Goal: Answer question/provide support: Share knowledge or assist other users

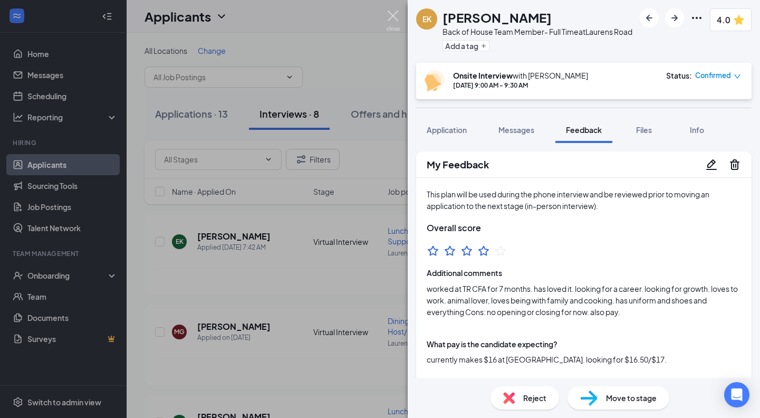
click at [395, 28] on img at bounding box center [392, 21] width 13 height 21
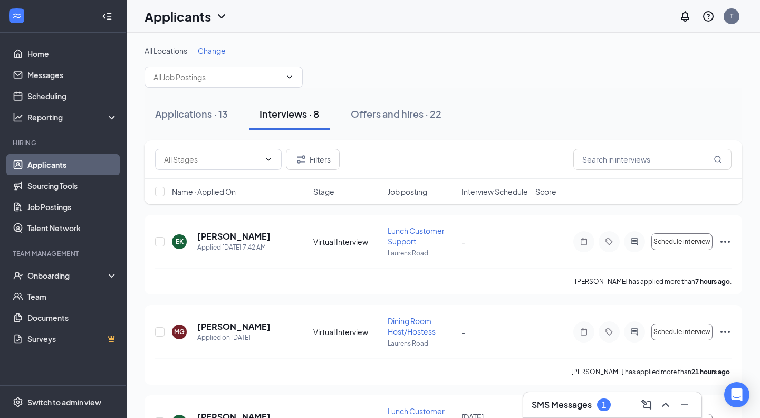
click at [395, 15] on div "Applicants T" at bounding box center [443, 16] width 633 height 33
click at [204, 114] on div "Applications · 13" at bounding box center [191, 113] width 73 height 13
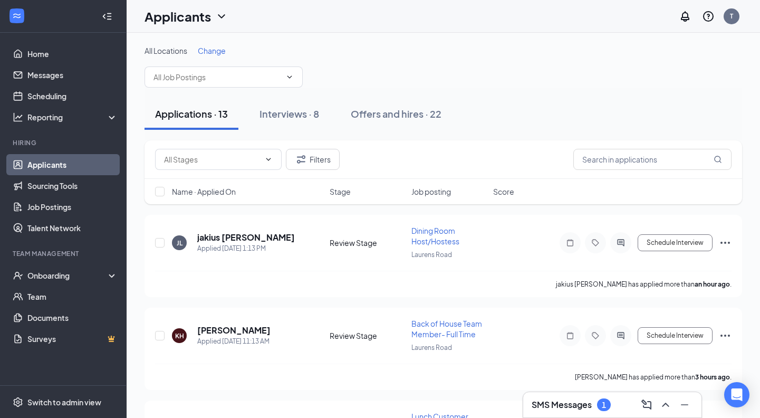
click at [569, 409] on h3 "SMS Messages" at bounding box center [561, 405] width 60 height 12
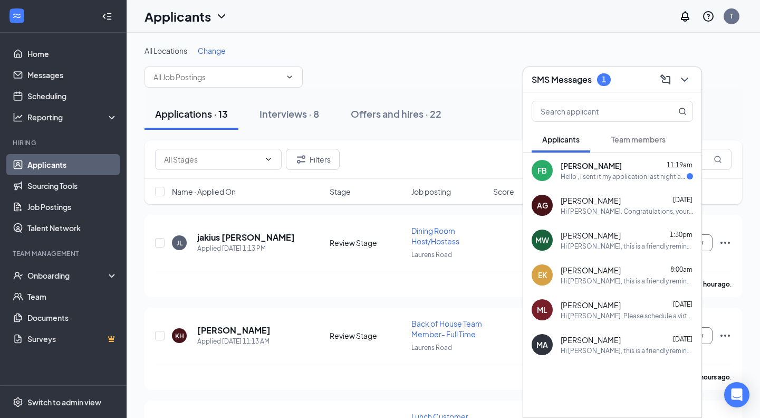
click at [606, 172] on div "Hello , i sent it my application last night and i was wondering if you got it ?" at bounding box center [623, 176] width 126 height 9
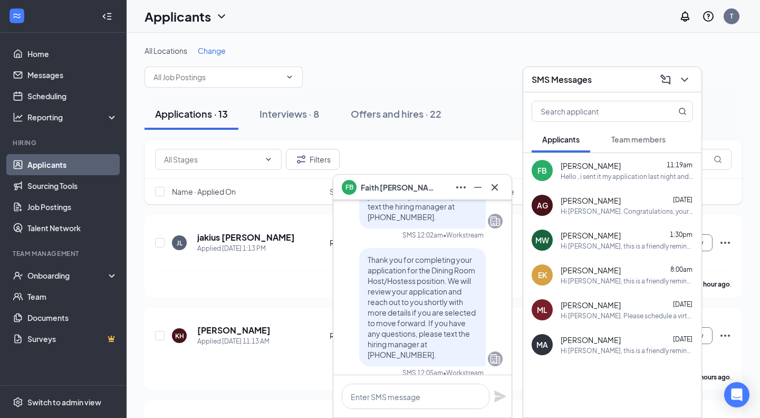
scroll to position [-73, 0]
click at [497, 189] on icon "Cross" at bounding box center [494, 186] width 6 height 6
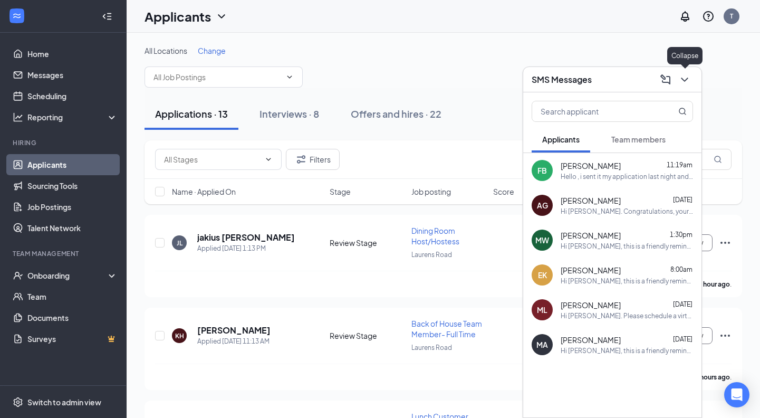
click at [689, 81] on icon "ChevronDown" at bounding box center [684, 79] width 13 height 13
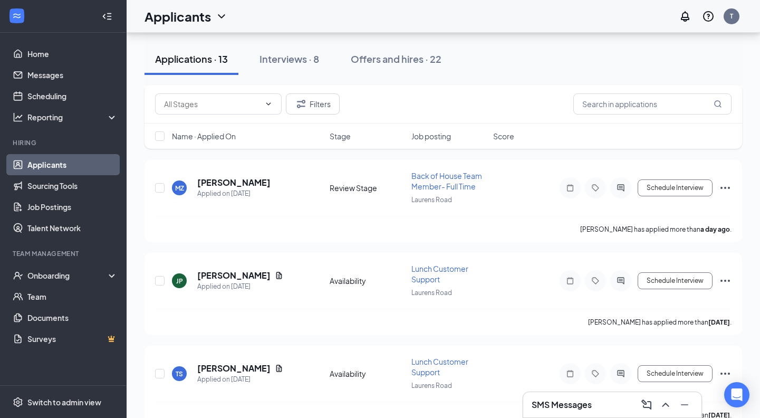
scroll to position [1005, 0]
click at [308, 61] on div "Interviews · 8" at bounding box center [289, 58] width 60 height 13
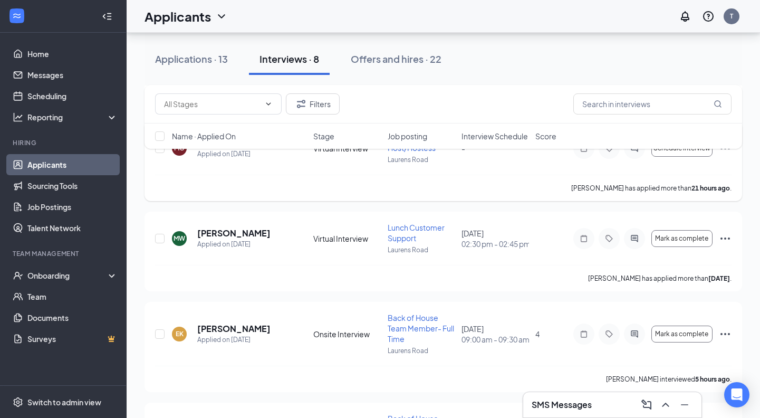
scroll to position [196, 0]
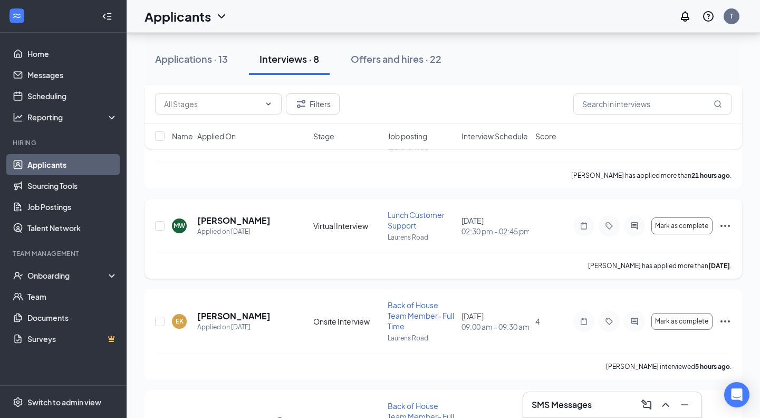
click at [639, 227] on icon "ActiveChat" at bounding box center [634, 225] width 13 height 8
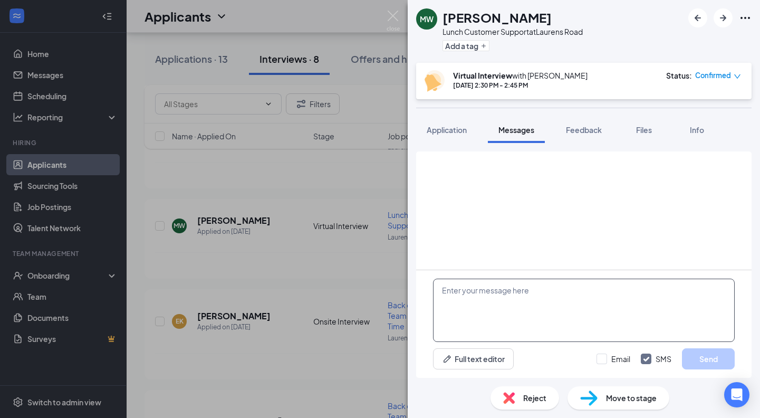
click at [541, 322] on textarea at bounding box center [584, 309] width 302 height 63
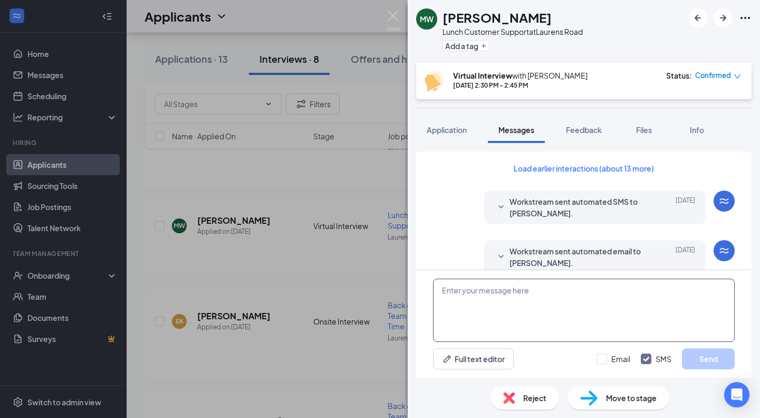
click at [540, 316] on textarea at bounding box center [584, 309] width 302 height 63
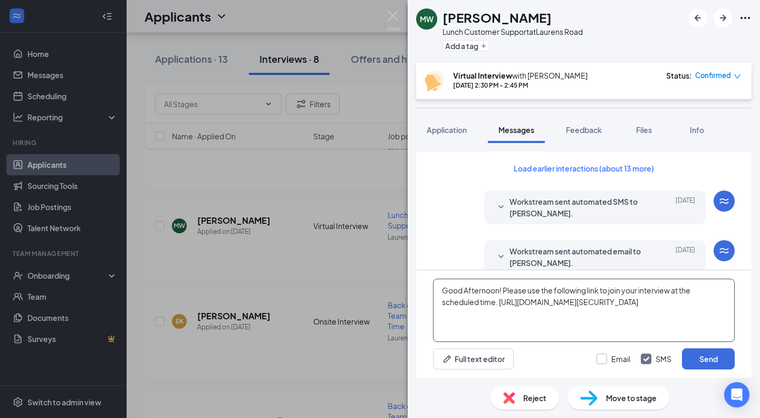
type textarea "Good Afternoon! Please use the following link to join your interview at the sch…"
click at [604, 360] on div at bounding box center [601, 358] width 11 height 11
click at [604, 360] on input "Email" at bounding box center [613, 358] width 34 height 11
checkbox input "true"
click at [717, 358] on button "Send" at bounding box center [708, 358] width 53 height 21
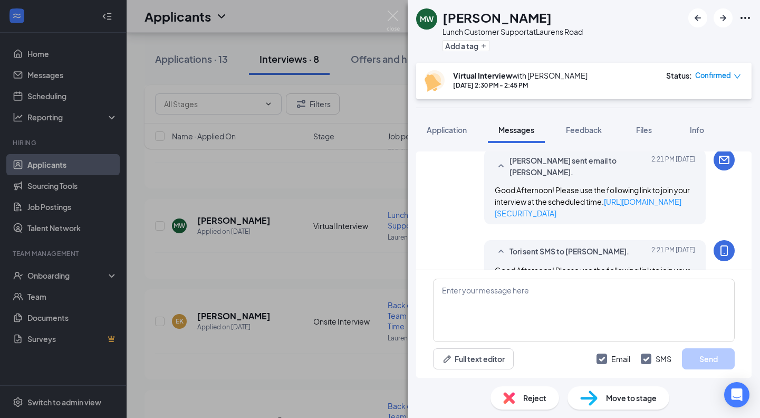
scroll to position [659, 0]
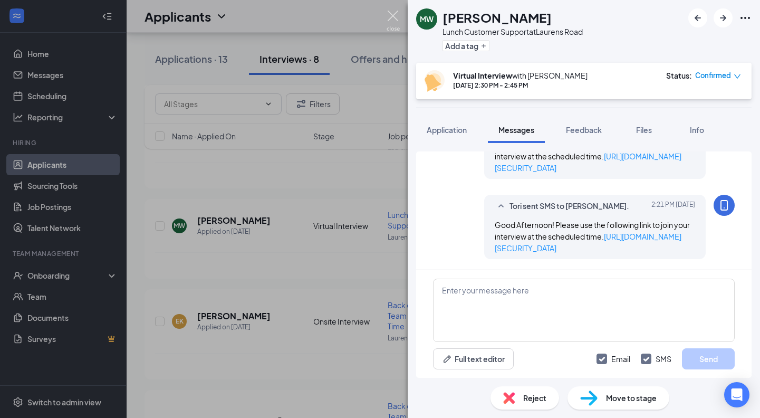
click at [395, 16] on img at bounding box center [392, 21] width 13 height 21
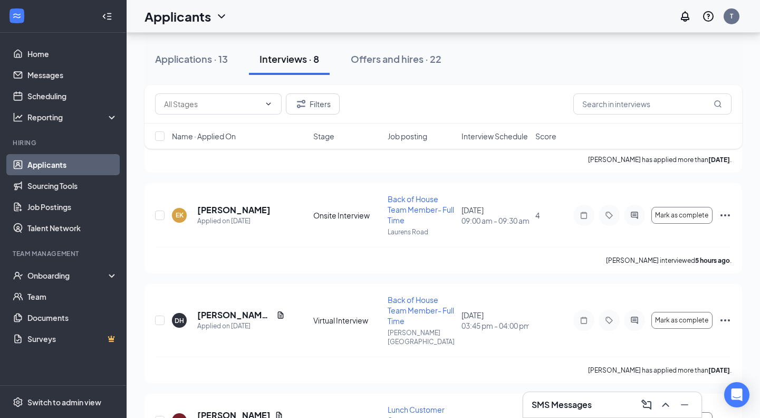
scroll to position [295, 0]
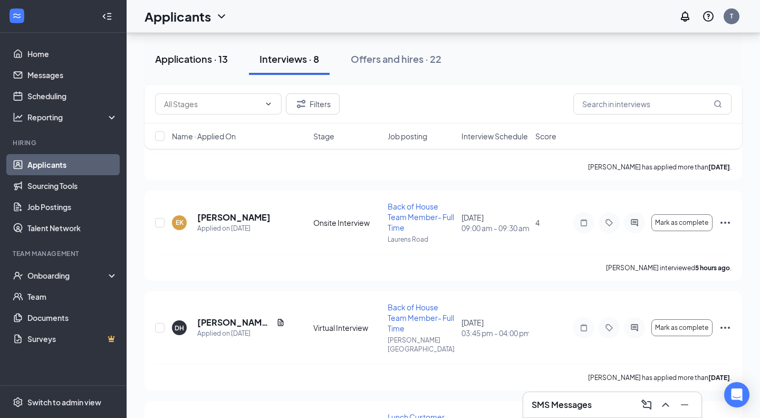
click at [187, 65] on button "Applications · 13" at bounding box center [191, 59] width 94 height 32
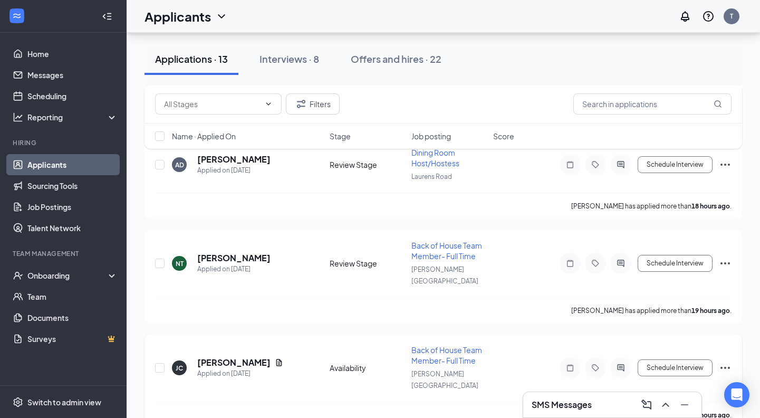
scroll to position [727, 0]
click at [218, 253] on h5 "[PERSON_NAME]" at bounding box center [233, 259] width 73 height 12
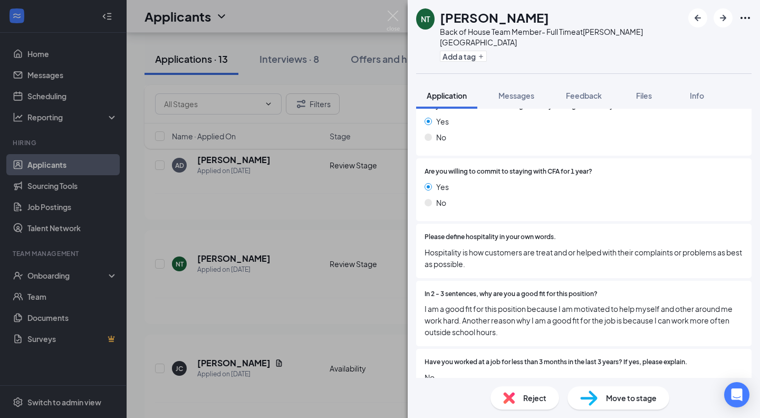
scroll to position [1674, 0]
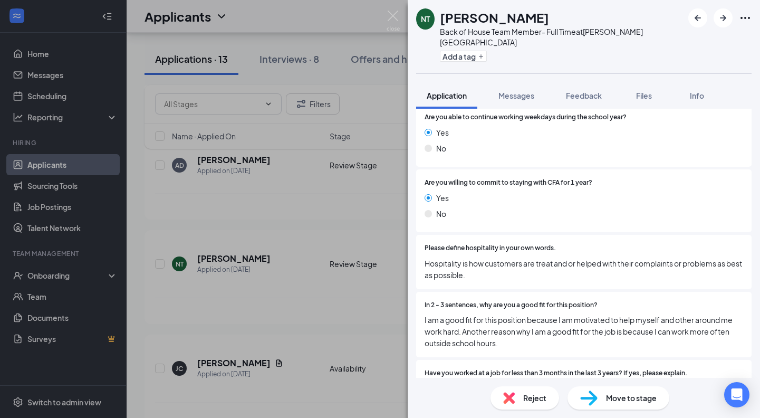
click at [524, 393] on span "Reject" at bounding box center [534, 398] width 23 height 12
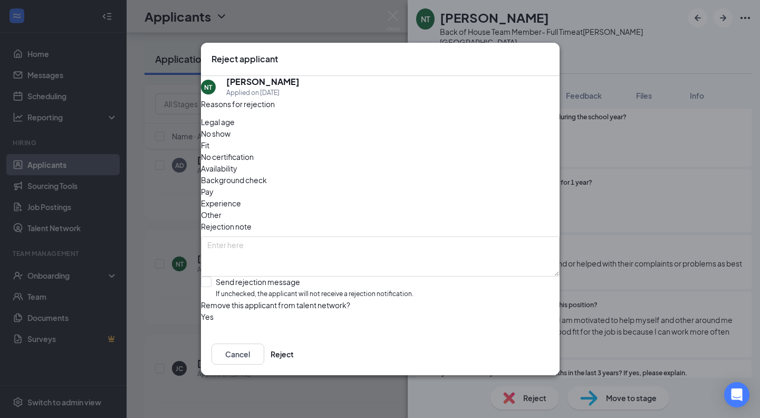
click at [237, 162] on span "Availability" at bounding box center [219, 168] width 36 height 12
click at [258, 289] on span "If unchecked, the applicant will not receive a rejection notification." at bounding box center [315, 294] width 198 height 10
click at [258, 276] on input "Send rejection message If unchecked, the applicant will not receive a rejection…" at bounding box center [307, 287] width 212 height 23
checkbox input "true"
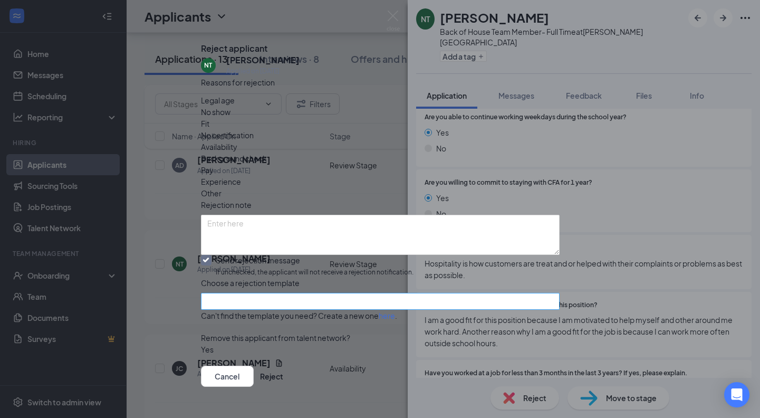
click at [260, 302] on input "search" at bounding box center [376, 301] width 338 height 16
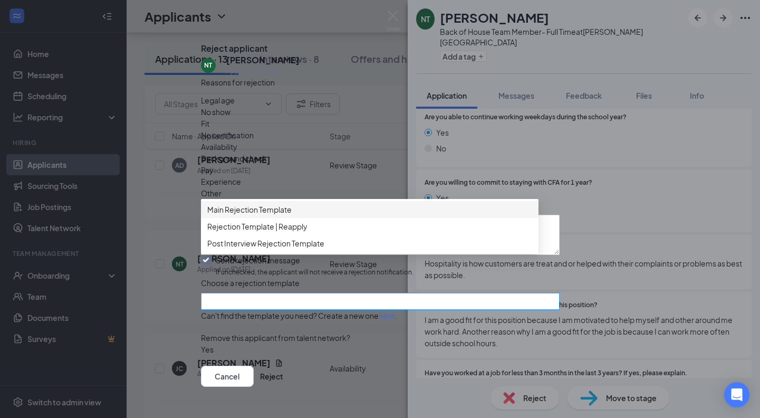
click at [250, 215] on span "Main Rejection Template" at bounding box center [249, 210] width 84 height 12
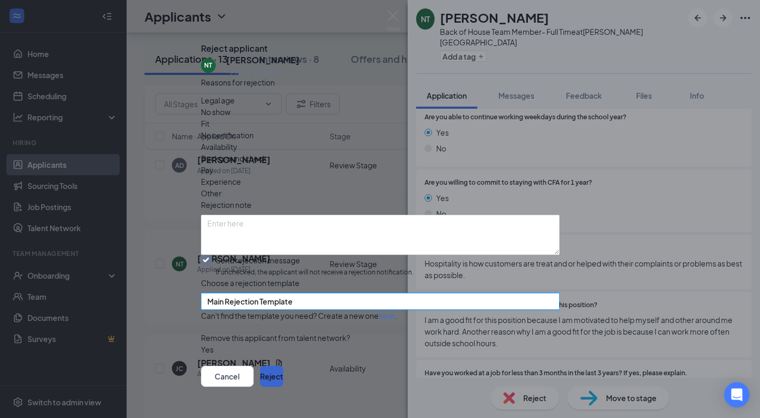
click at [283, 365] on button "Reject" at bounding box center [271, 375] width 23 height 21
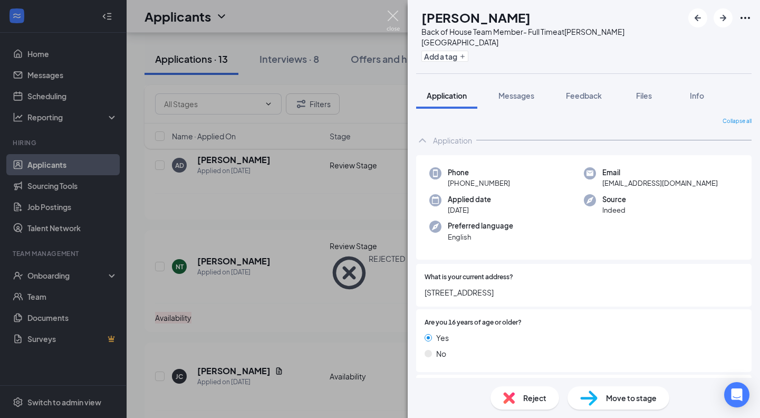
click at [390, 21] on img at bounding box center [392, 21] width 13 height 21
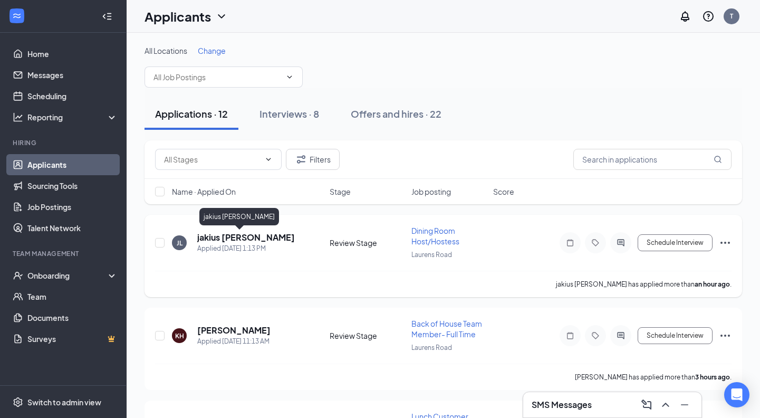
click at [223, 238] on h5 "jakius [PERSON_NAME]" at bounding box center [246, 237] width 98 height 12
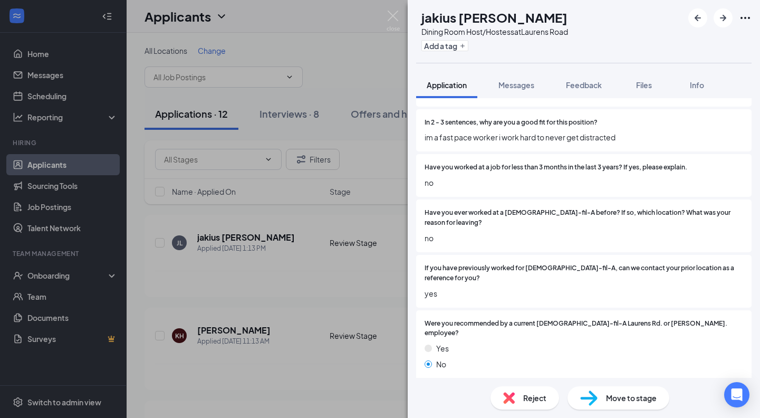
scroll to position [1833, 0]
click at [522, 398] on div "Reject" at bounding box center [524, 397] width 69 height 23
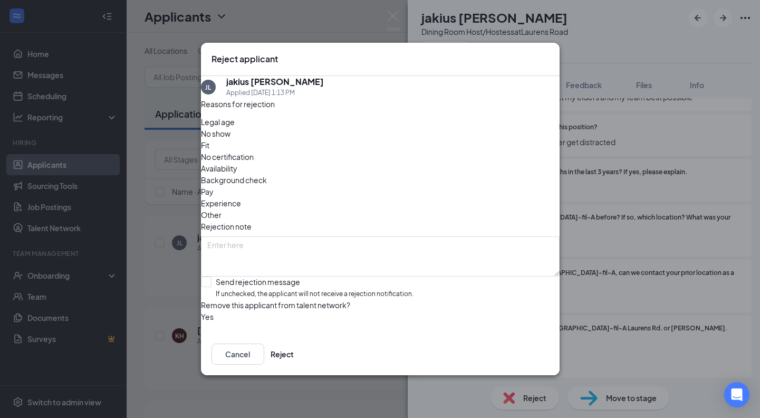
click at [237, 162] on span "Availability" at bounding box center [219, 168] width 36 height 12
click at [209, 146] on span "Fit" at bounding box center [205, 145] width 8 height 12
click at [438, 162] on div "Availability" at bounding box center [380, 168] width 359 height 12
click at [353, 197] on div "Experience" at bounding box center [380, 203] width 359 height 12
click at [262, 276] on div "Send rejection message" at bounding box center [315, 281] width 198 height 11
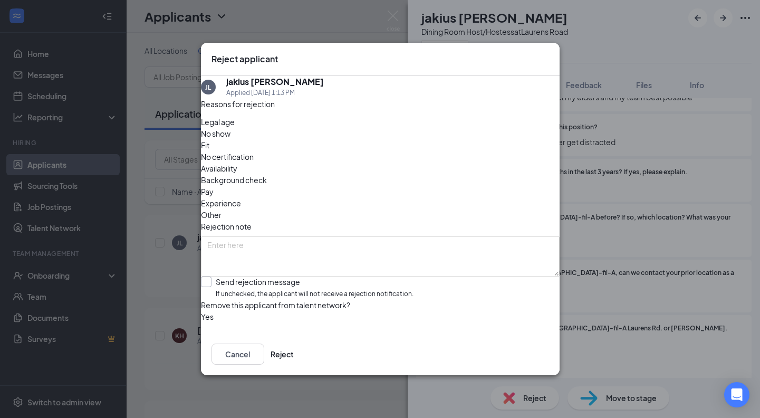
click at [262, 276] on input "Send rejection message If unchecked, the applicant will not receive a rejection…" at bounding box center [307, 287] width 212 height 23
checkbox input "true"
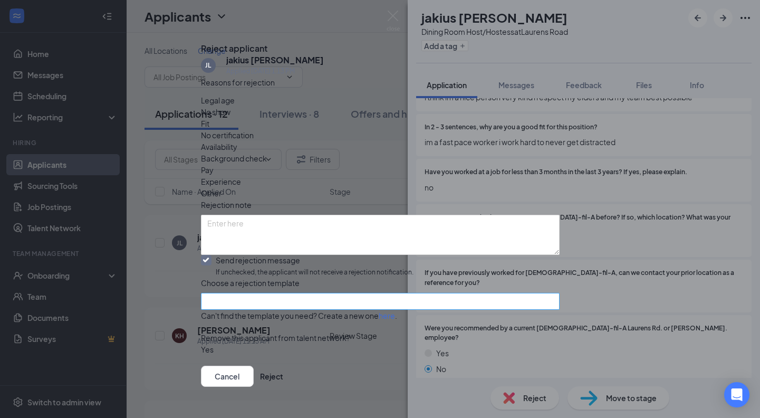
click at [256, 295] on input "search" at bounding box center [376, 301] width 338 height 16
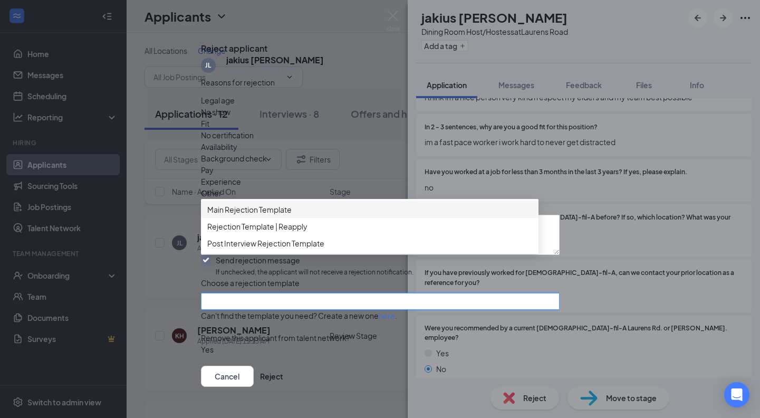
click at [275, 215] on span "Main Rejection Template" at bounding box center [249, 210] width 84 height 12
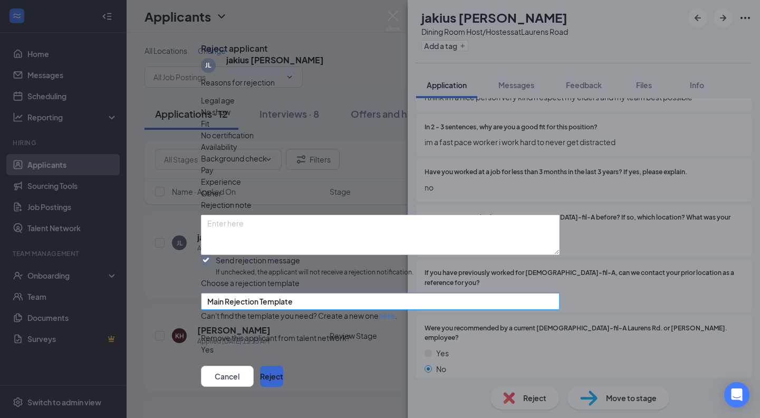
click at [283, 365] on button "Reject" at bounding box center [271, 375] width 23 height 21
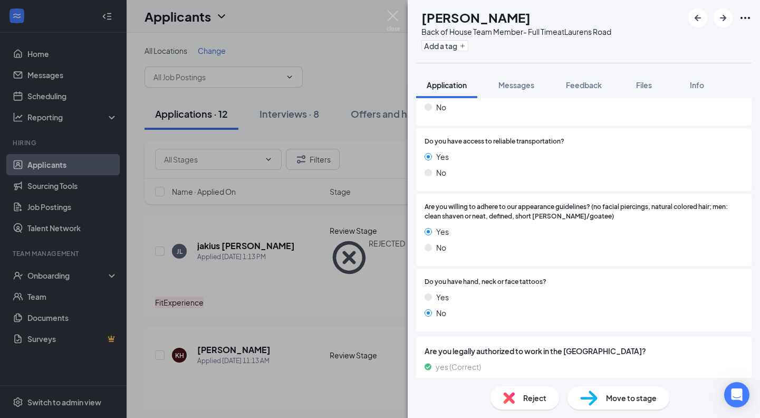
scroll to position [198, 0]
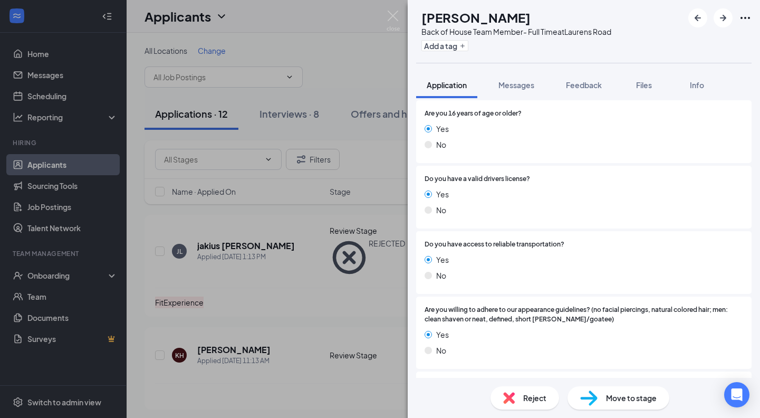
click at [610, 399] on span "Move to stage" at bounding box center [631, 398] width 51 height 12
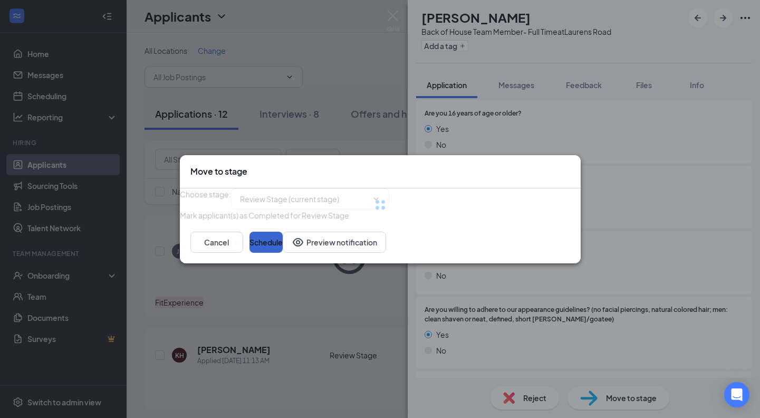
type input "Virtual Interview (next stage)"
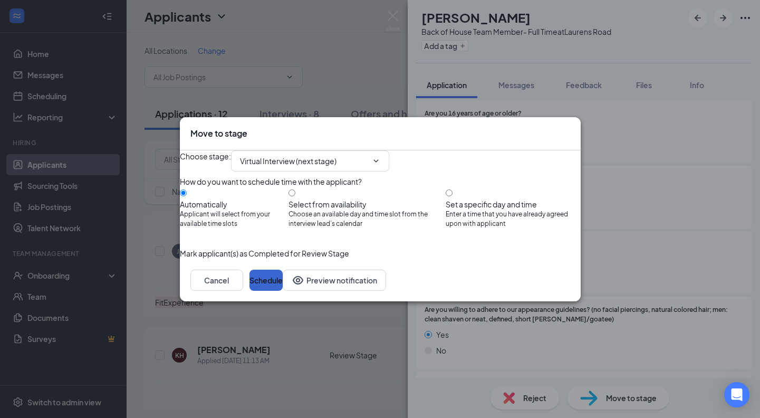
click at [283, 291] on button "Schedule" at bounding box center [265, 279] width 33 height 21
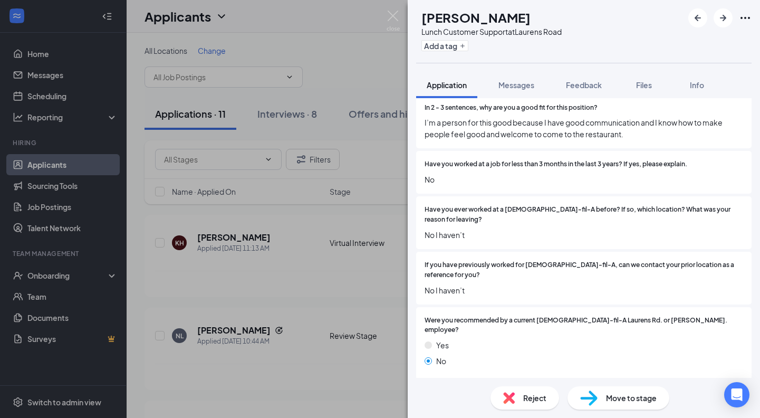
scroll to position [1909, 0]
click at [522, 399] on div "Reject" at bounding box center [524, 397] width 69 height 23
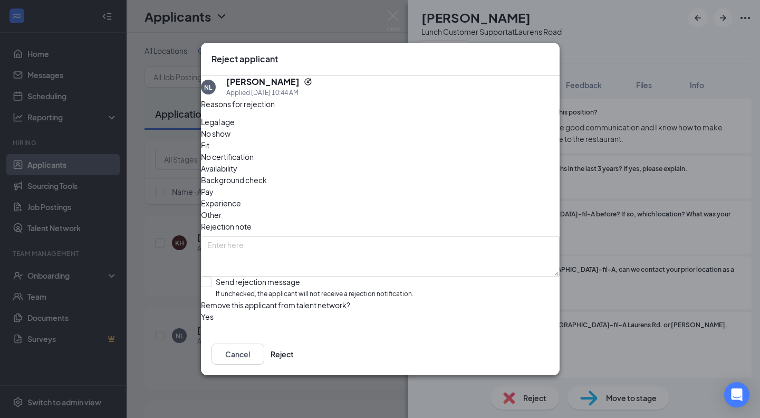
click at [237, 162] on span "Availability" at bounding box center [219, 168] width 36 height 12
click at [282, 276] on div "Send rejection message" at bounding box center [315, 281] width 198 height 11
click at [282, 276] on input "Send rejection message If unchecked, the applicant will not receive a rejection…" at bounding box center [307, 287] width 212 height 23
checkbox input "true"
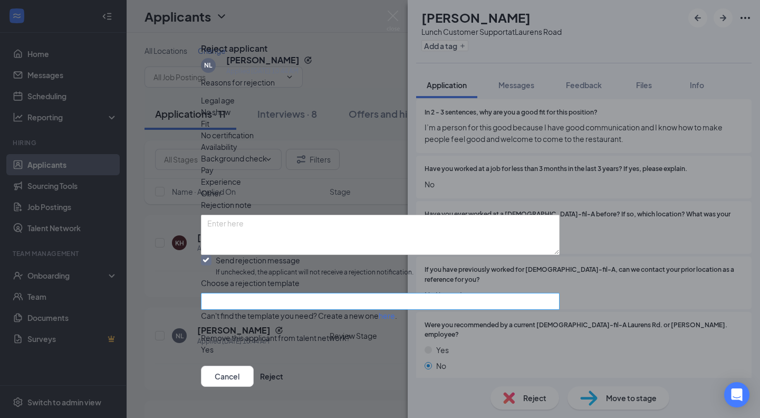
click at [278, 304] on input "search" at bounding box center [376, 301] width 338 height 16
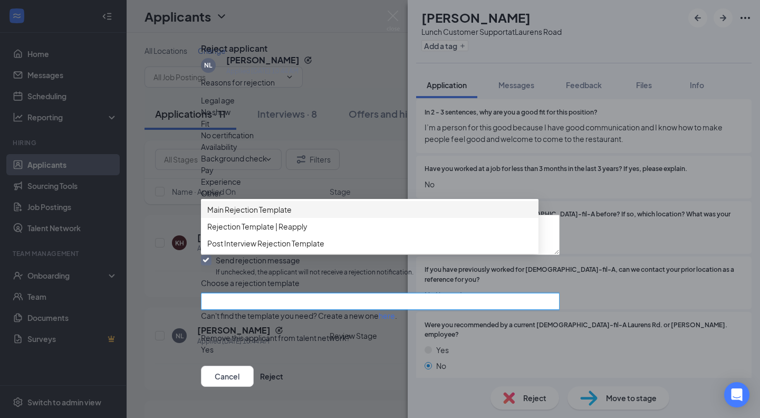
click at [288, 215] on span "Main Rejection Template" at bounding box center [249, 210] width 84 height 12
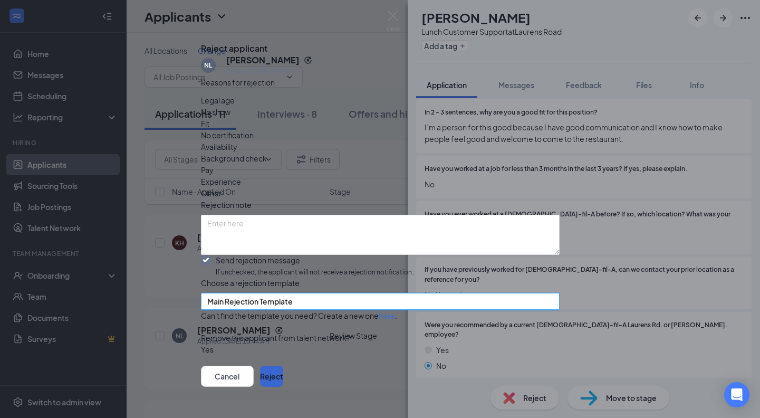
click at [283, 365] on button "Reject" at bounding box center [271, 375] width 23 height 21
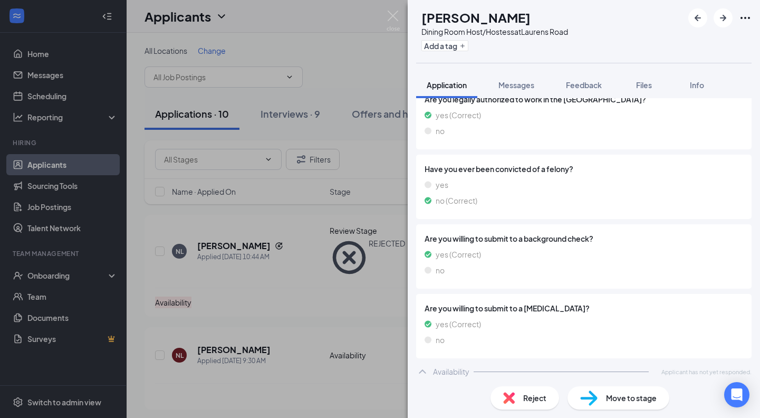
scroll to position [552, 0]
click at [367, 307] on div "NL [PERSON_NAME] Dining Room Host/Hostess at [GEOGRAPHIC_DATA] Add a tag Applic…" at bounding box center [380, 209] width 760 height 418
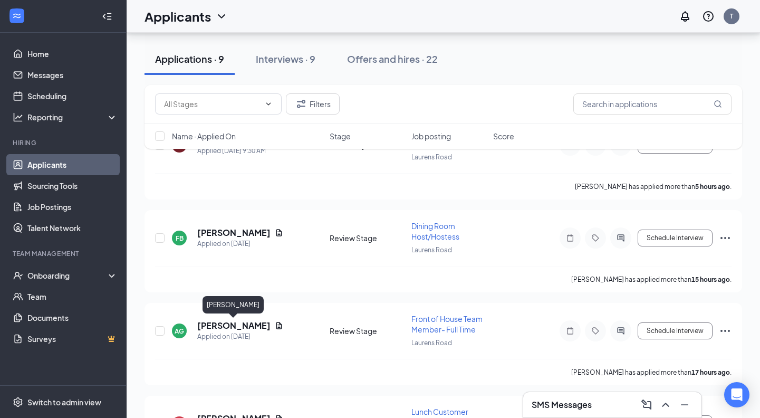
scroll to position [90, 0]
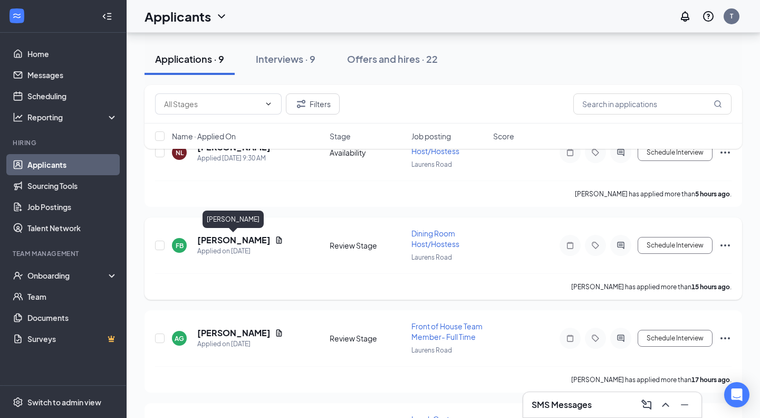
click at [241, 241] on h5 "[PERSON_NAME]" at bounding box center [233, 240] width 73 height 12
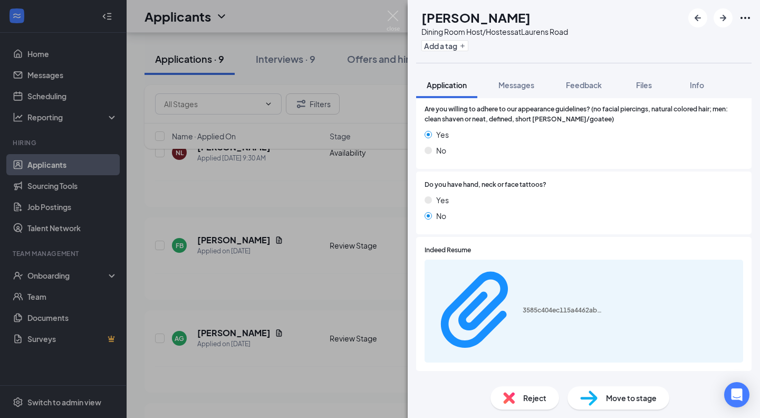
scroll to position [476, 0]
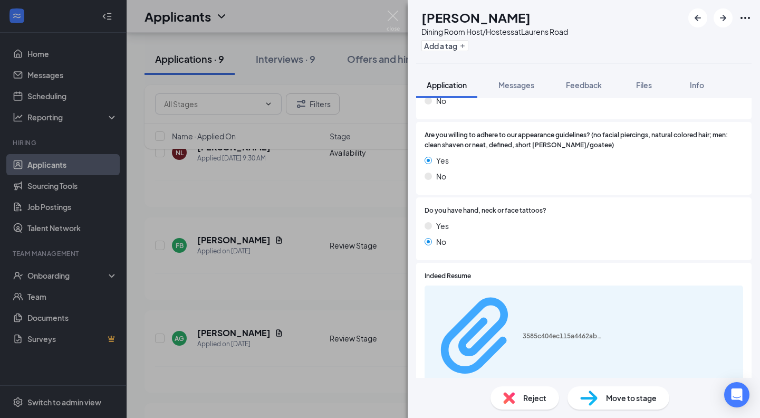
click at [523, 332] on div "3585c404ec115a4462abded66a0a3628.pdf" at bounding box center [562, 336] width 79 height 8
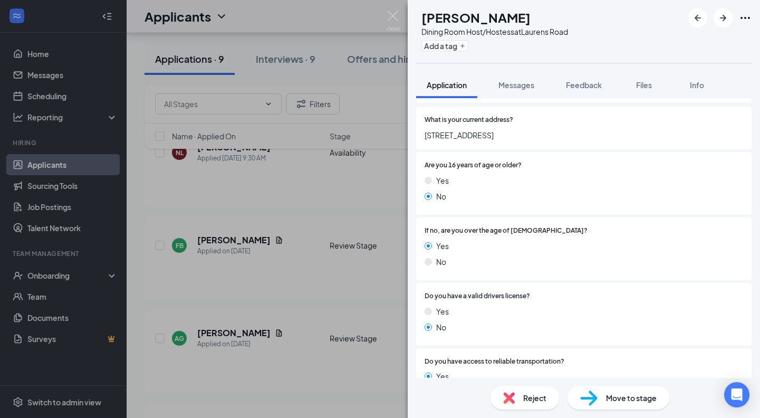
scroll to position [182, 0]
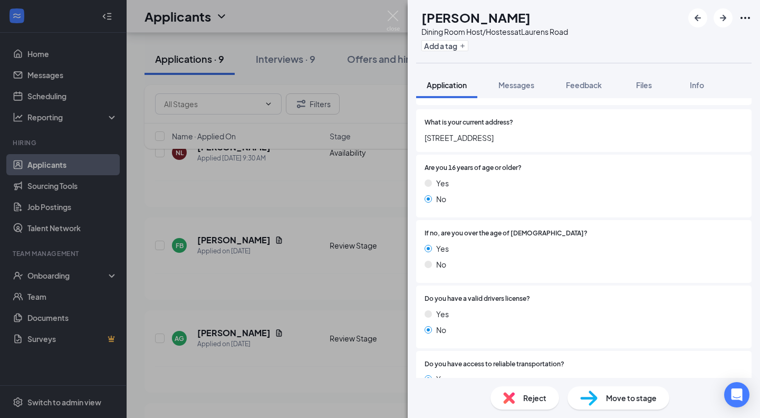
click at [528, 404] on div "Reject" at bounding box center [524, 397] width 69 height 23
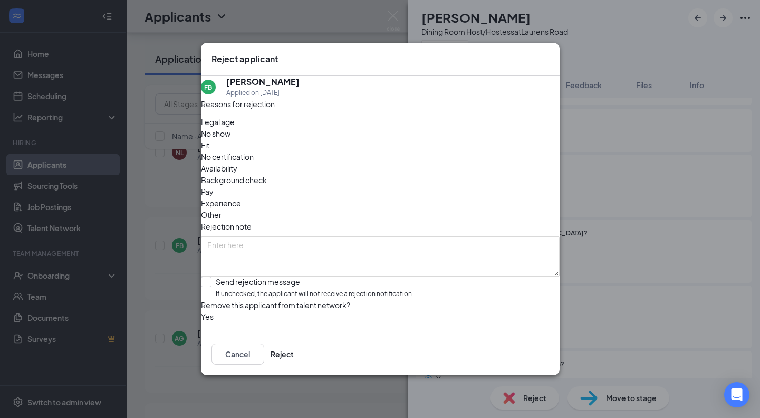
click at [235, 128] on span "Legal age" at bounding box center [218, 122] width 34 height 12
click at [264, 276] on div "Send rejection message" at bounding box center [315, 281] width 198 height 11
click at [264, 276] on input "Send rejection message If unchecked, the applicant will not receive a rejection…" at bounding box center [307, 287] width 212 height 23
checkbox input "true"
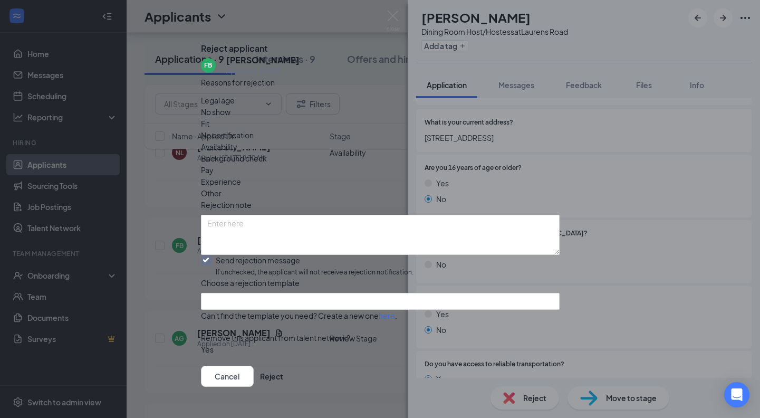
click at [259, 292] on div "Reasons for rejection Legal age No show Fit No certification Availability Backg…" at bounding box center [380, 220] width 359 height 289
click at [259, 299] on input "search" at bounding box center [376, 301] width 338 height 16
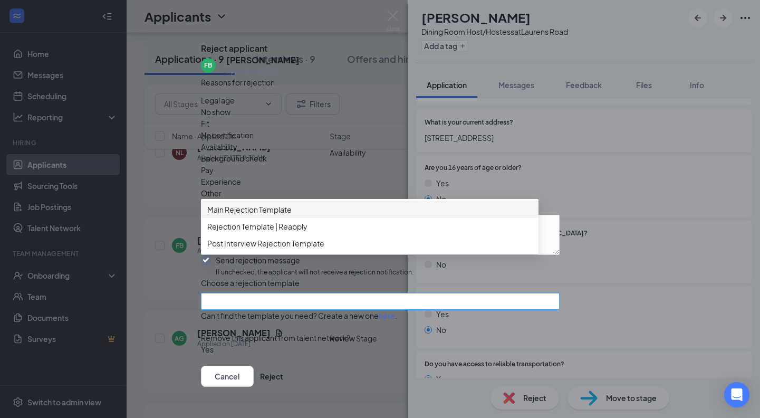
click at [267, 215] on span "Main Rejection Template" at bounding box center [249, 210] width 84 height 12
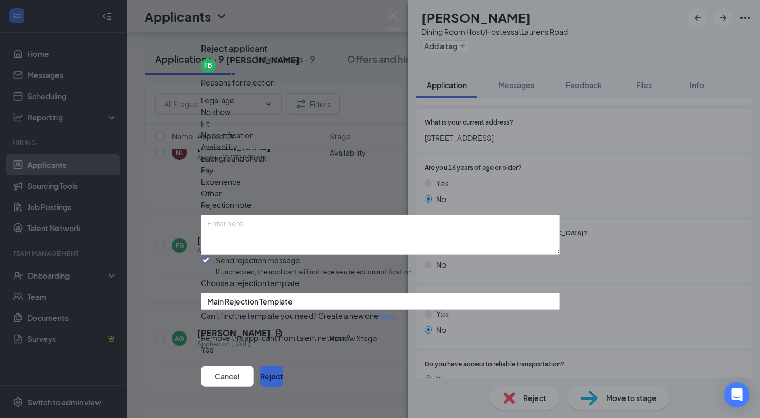
click at [283, 367] on button "Reject" at bounding box center [271, 375] width 23 height 21
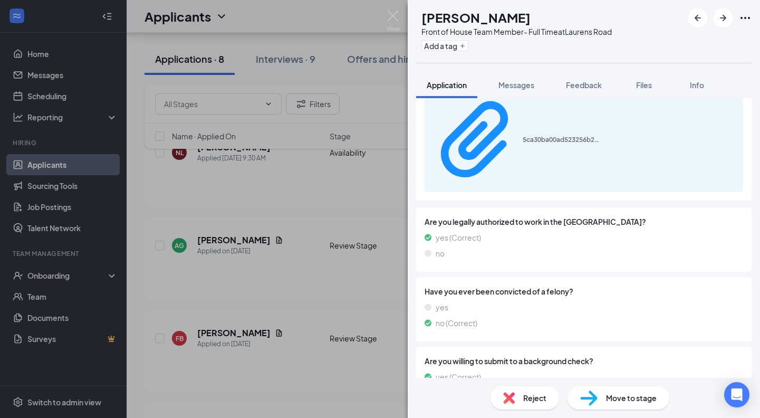
scroll to position [501, 0]
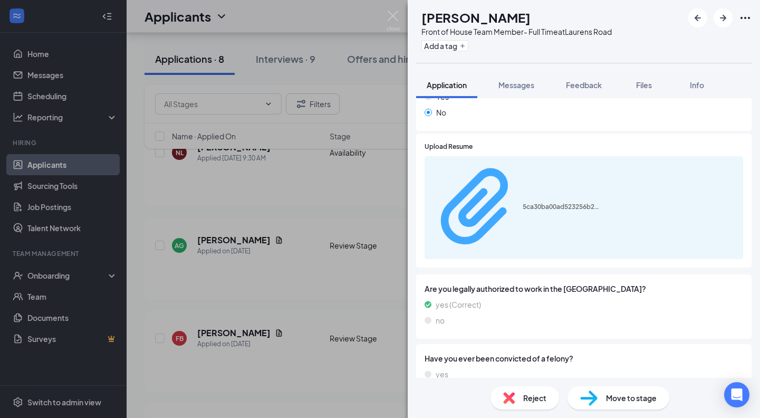
click at [536, 202] on div "5ca30ba00ad523256b21d184b20c382c.pdf" at bounding box center [562, 206] width 79 height 8
click at [536, 397] on span "Reject" at bounding box center [534, 398] width 23 height 12
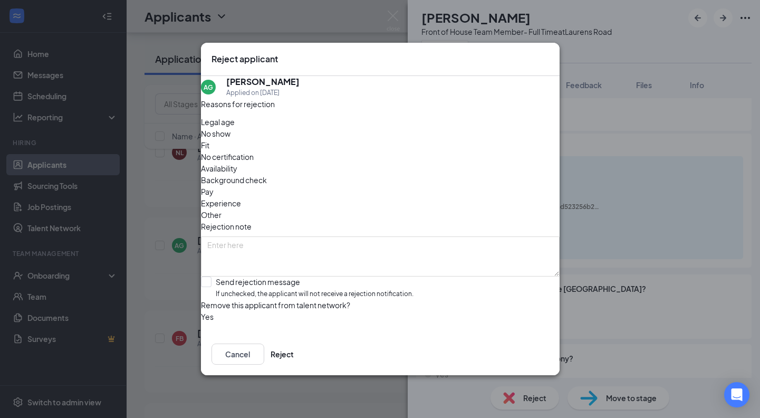
click at [332, 202] on div "Reasons for rejection Legal age No show Fit No certification Availability Backg…" at bounding box center [380, 215] width 359 height 235
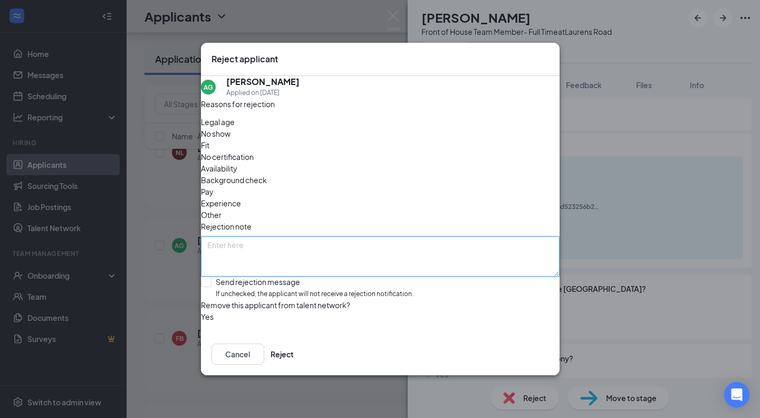
click at [328, 236] on textarea at bounding box center [380, 256] width 359 height 40
type textarea "Tenure"
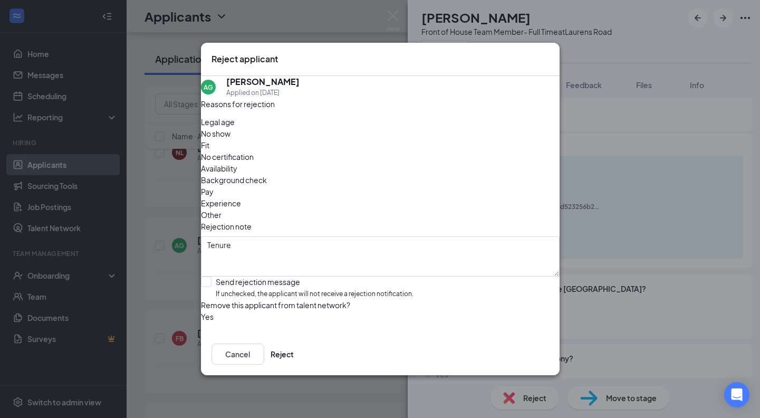
click at [241, 197] on span "Experience" at bounding box center [221, 203] width 40 height 12
click at [259, 276] on div "Send rejection message" at bounding box center [315, 281] width 198 height 11
click at [259, 276] on input "Send rejection message If unchecked, the applicant will not receive a rejection…" at bounding box center [307, 287] width 212 height 23
checkbox input "true"
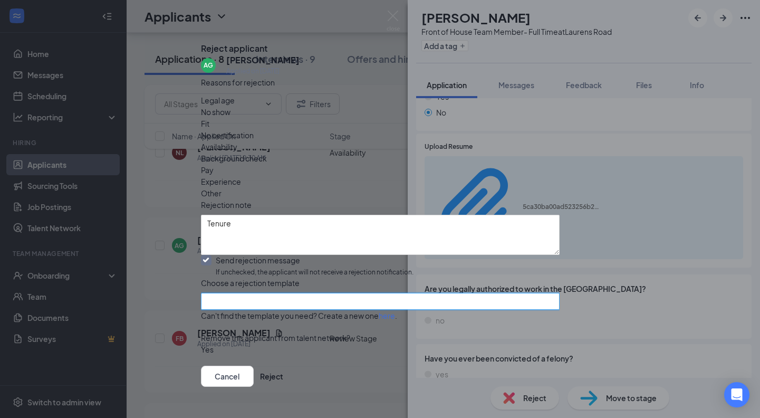
click at [267, 305] on input "search" at bounding box center [376, 301] width 338 height 16
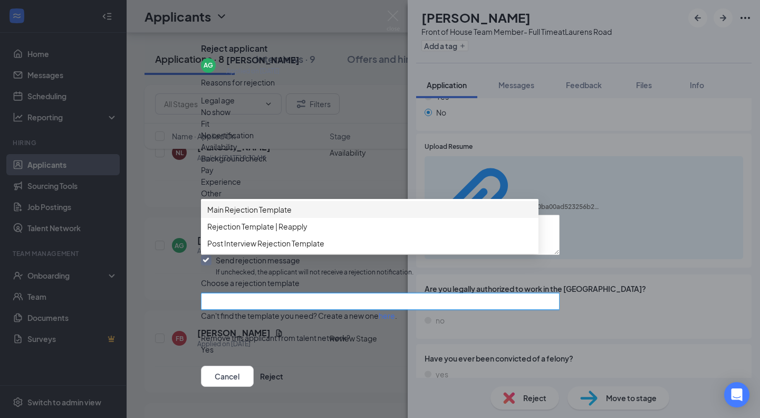
click at [266, 215] on span "Main Rejection Template" at bounding box center [249, 210] width 84 height 12
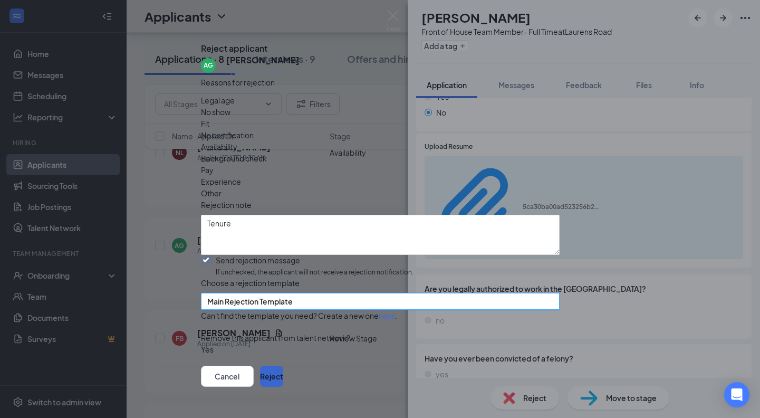
click at [283, 365] on button "Reject" at bounding box center [271, 375] width 23 height 21
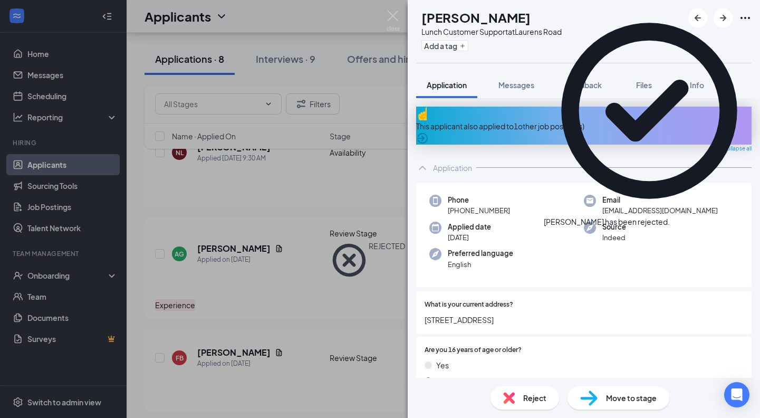
click at [530, 400] on span "Reject" at bounding box center [534, 398] width 23 height 12
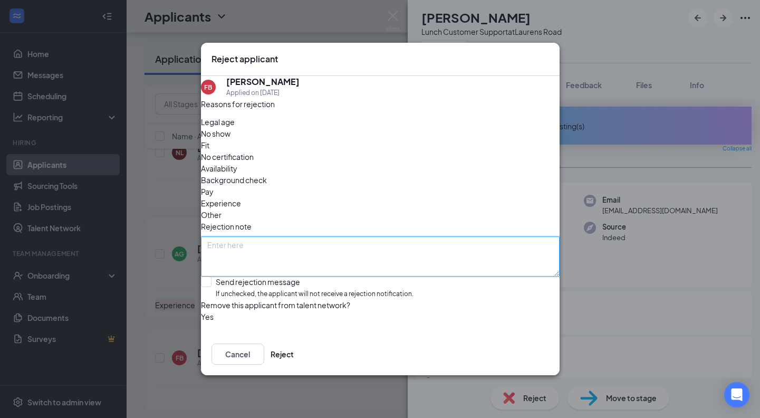
click at [346, 236] on textarea at bounding box center [380, 256] width 359 height 40
type textarea "PR"
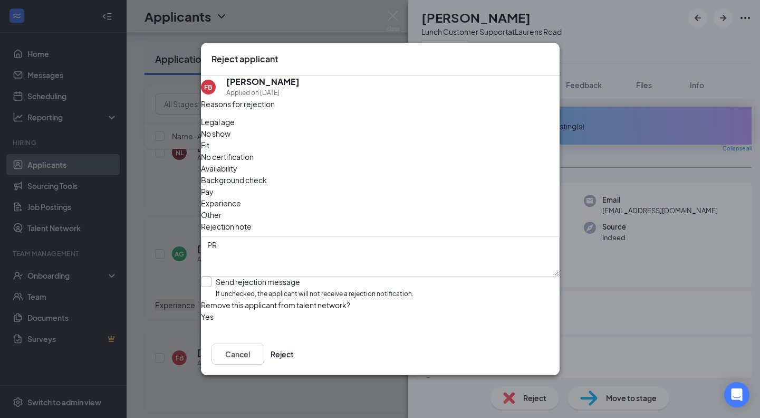
click at [294, 289] on span "If unchecked, the applicant will not receive a rejection notification." at bounding box center [315, 294] width 198 height 10
click at [294, 276] on input "Send rejection message If unchecked, the applicant will not receive a rejection…" at bounding box center [307, 287] width 212 height 23
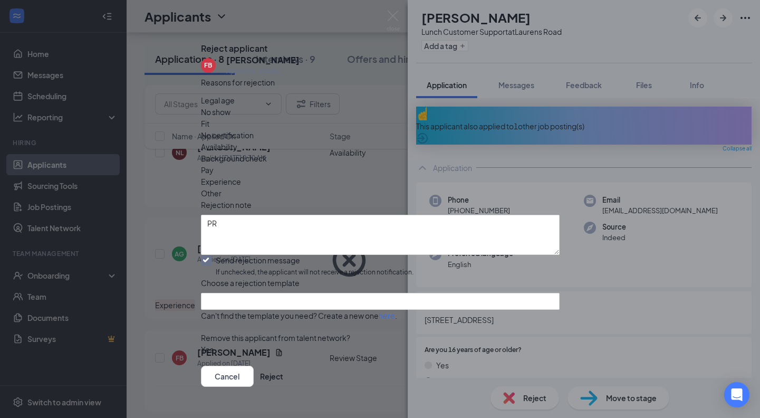
click at [300, 256] on div "Send rejection message If unchecked, the applicant will not receive a rejection…" at bounding box center [315, 266] width 198 height 23
click at [300, 256] on input "Send rejection message If unchecked, the applicant will not receive a rejection…" at bounding box center [307, 266] width 212 height 23
checkbox input "false"
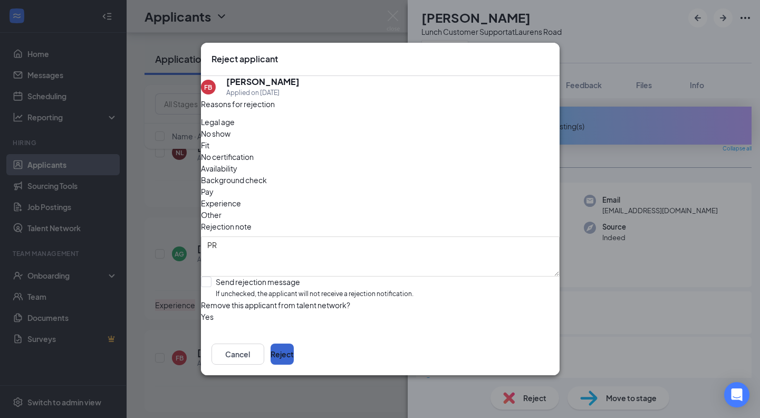
click at [294, 356] on button "Reject" at bounding box center [281, 353] width 23 height 21
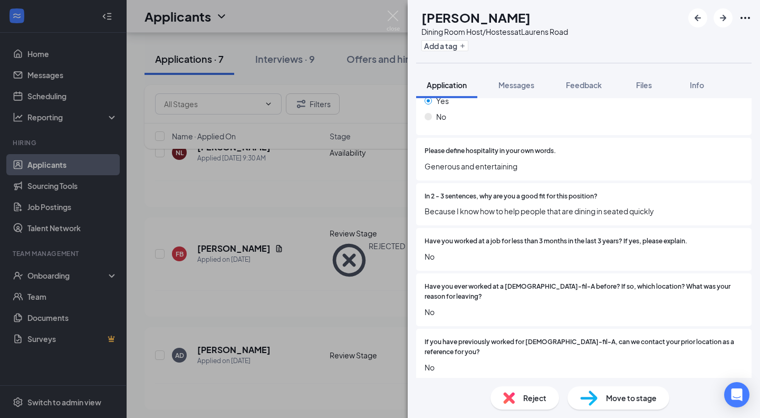
scroll to position [1751, 0]
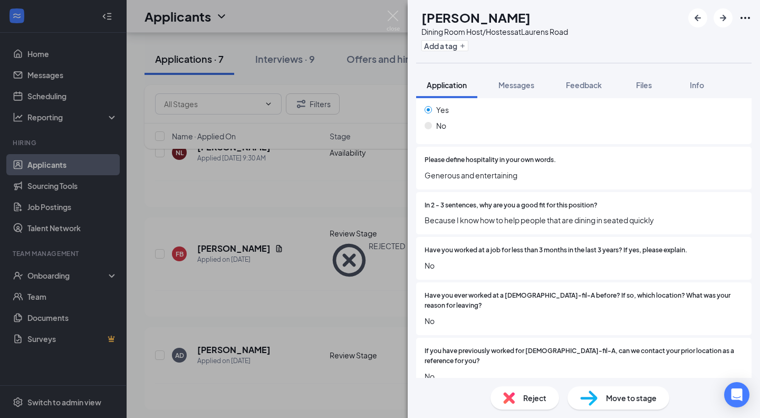
click at [531, 403] on span "Reject" at bounding box center [534, 398] width 23 height 12
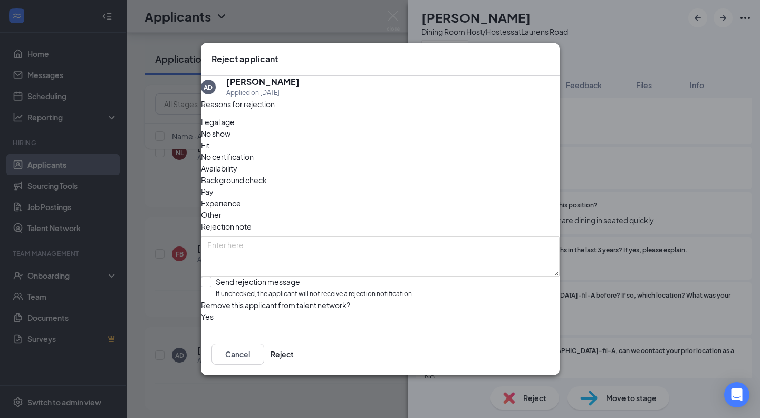
click at [241, 197] on span "Experience" at bounding box center [221, 203] width 40 height 12
click at [209, 144] on span "Fit" at bounding box center [205, 145] width 8 height 12
click at [237, 162] on span "Availability" at bounding box center [219, 168] width 36 height 12
click at [270, 252] on div "Reasons for rejection Legal age No show Fit No certification Availability Backg…" at bounding box center [380, 215] width 359 height 235
click at [273, 276] on div "Send rejection message" at bounding box center [315, 281] width 198 height 11
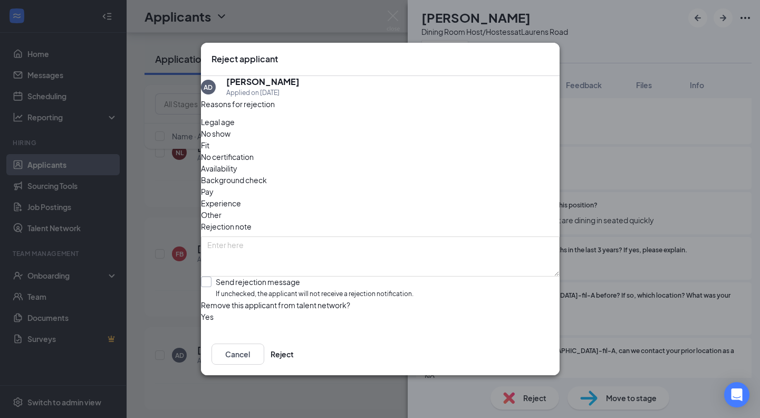
click at [273, 276] on input "Send rejection message If unchecked, the applicant will not receive a rejection…" at bounding box center [307, 287] width 212 height 23
checkbox input "true"
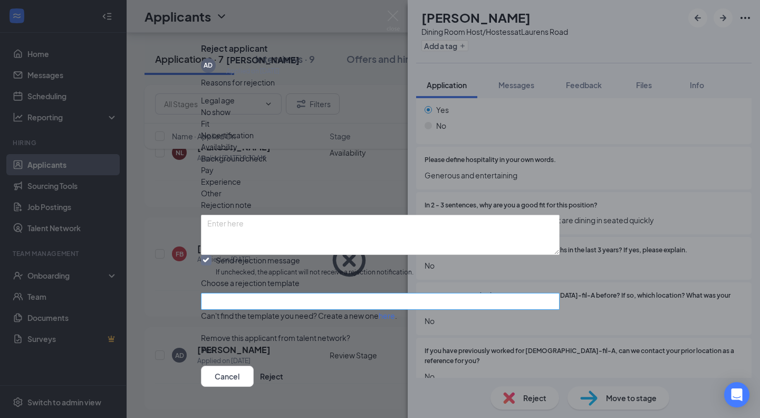
click at [295, 302] on input "search" at bounding box center [376, 301] width 338 height 16
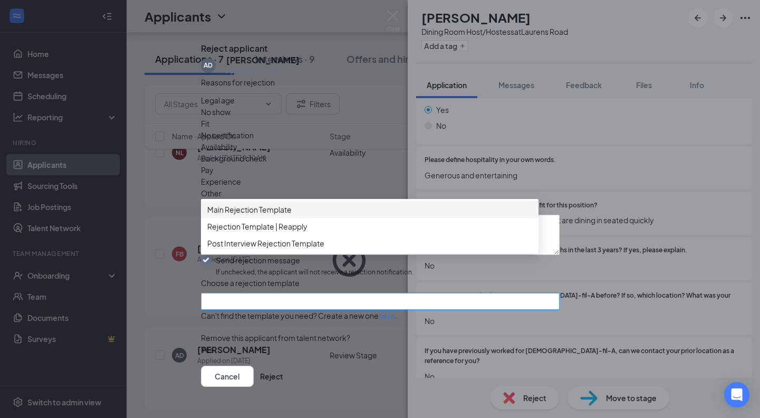
click at [315, 215] on span "Main Rejection Template" at bounding box center [369, 210] width 325 height 12
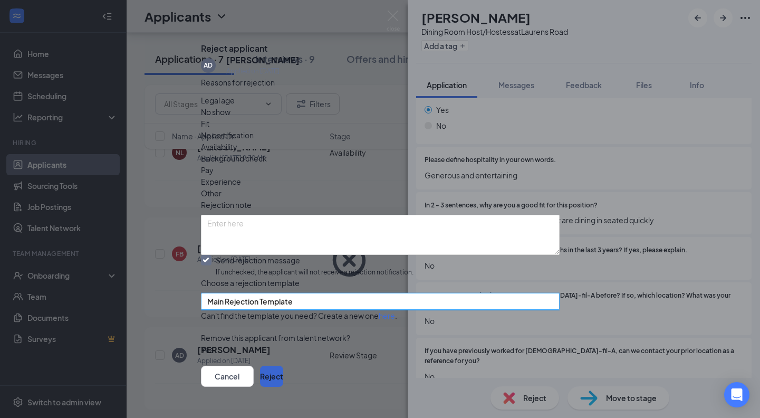
click at [283, 365] on button "Reject" at bounding box center [271, 375] width 23 height 21
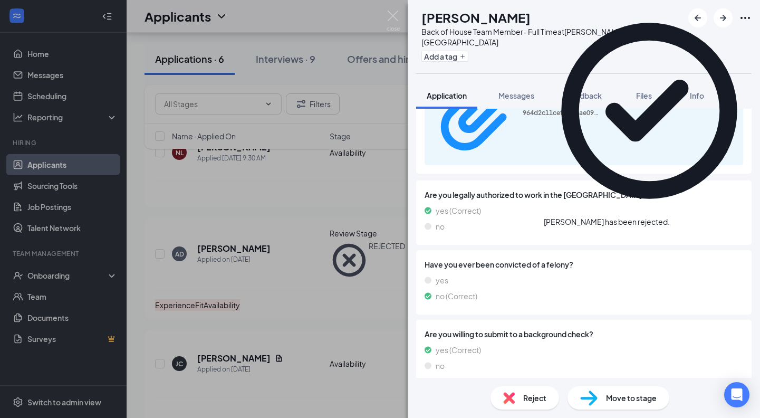
scroll to position [670, 0]
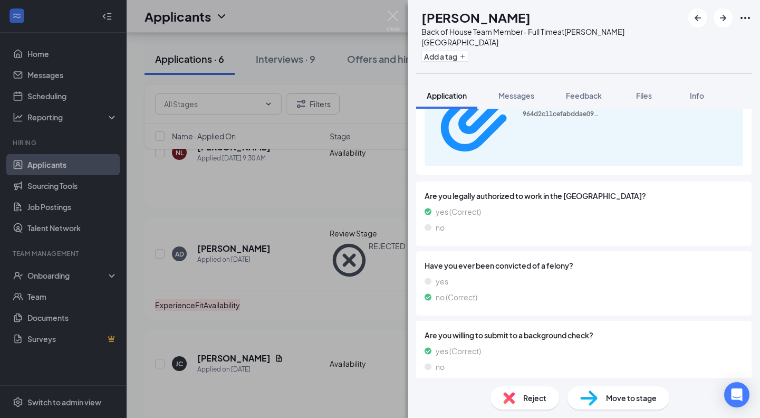
click at [378, 313] on div "[PERSON_NAME] [PERSON_NAME] Back of House Team Member- Full Time at [PERSON_NAM…" at bounding box center [380, 209] width 760 height 418
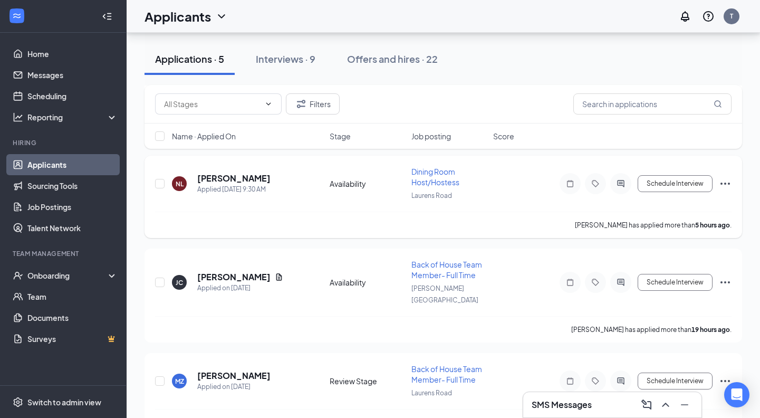
scroll to position [538, 0]
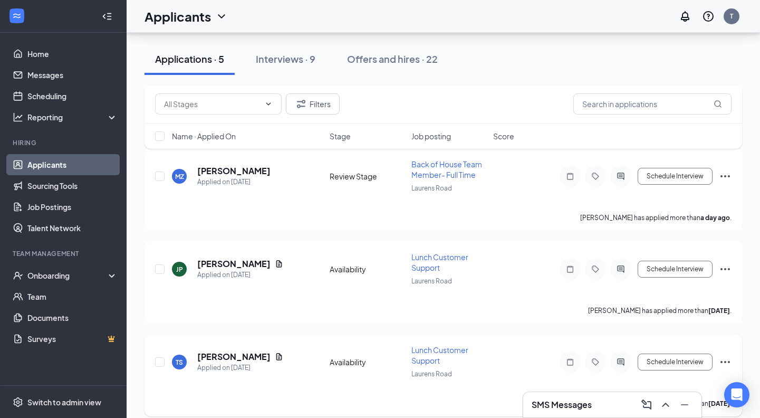
scroll to position [263, 0]
click at [724, 356] on icon "Ellipses" at bounding box center [725, 362] width 13 height 13
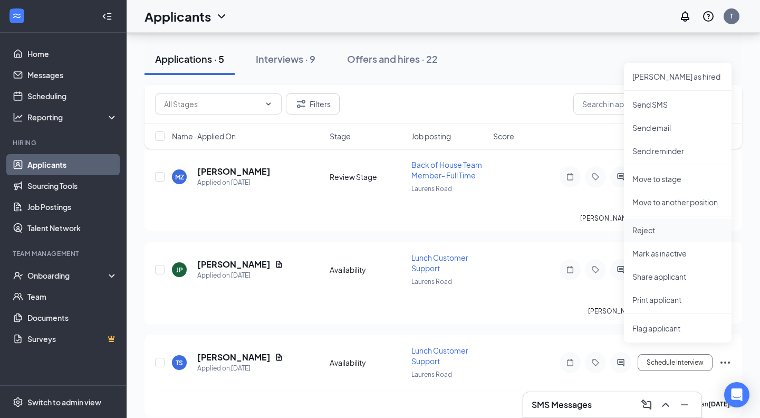
click at [655, 235] on p "Reject" at bounding box center [677, 230] width 91 height 11
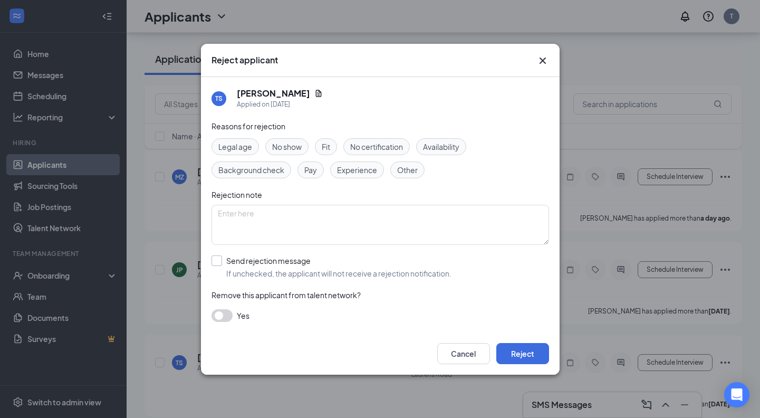
click at [270, 262] on div "Send rejection message" at bounding box center [338, 260] width 225 height 11
click at [270, 262] on input "Send rejection message If unchecked, the applicant will not receive a rejection…" at bounding box center [331, 266] width 240 height 23
checkbox input "true"
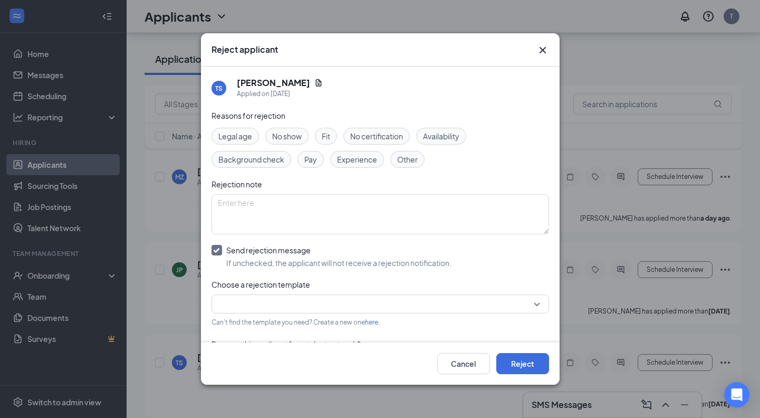
click at [279, 305] on input "search" at bounding box center [376, 304] width 317 height 18
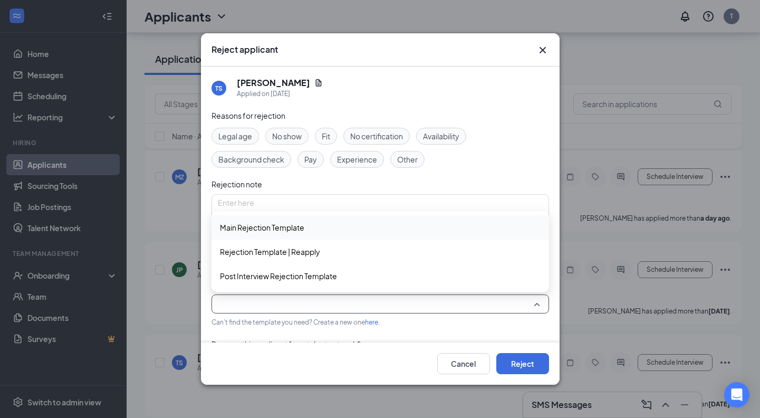
click at [282, 228] on span "Main Rejection Template" at bounding box center [262, 227] width 84 height 12
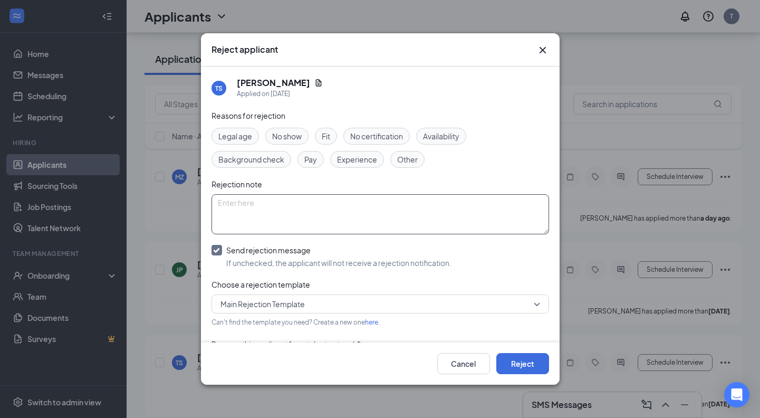
click at [281, 209] on textarea at bounding box center [379, 214] width 337 height 40
type textarea "did not complete application"
click at [538, 365] on button "Reject" at bounding box center [522, 363] width 53 height 21
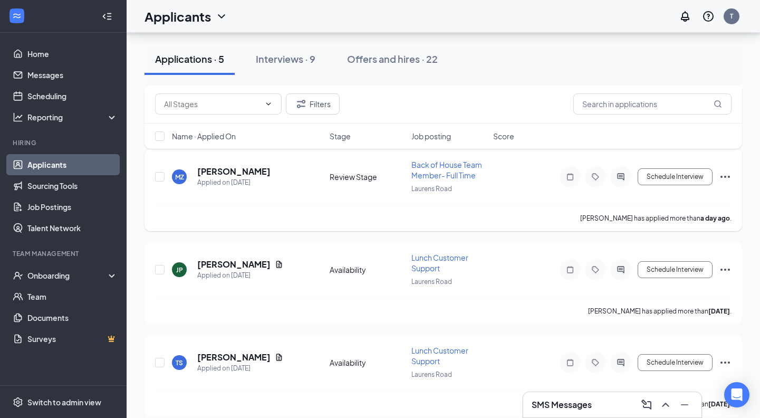
scroll to position [170, 0]
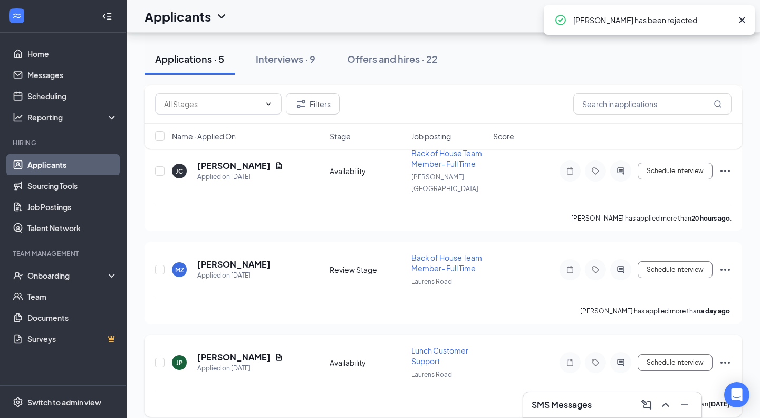
click at [726, 361] on icon "Ellipses" at bounding box center [724, 362] width 9 height 2
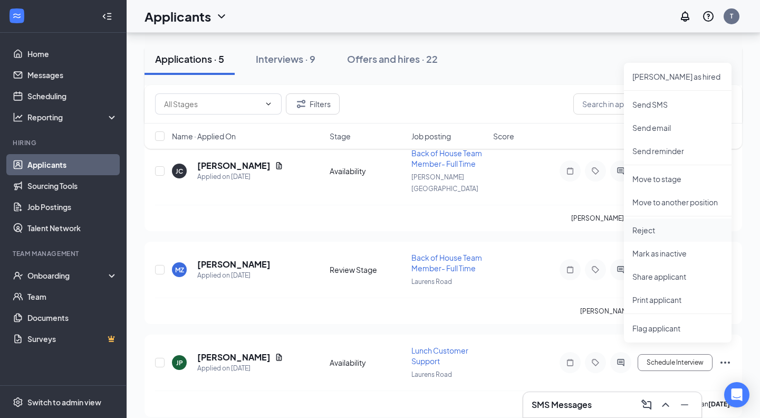
click at [673, 234] on p "Reject" at bounding box center [677, 230] width 91 height 11
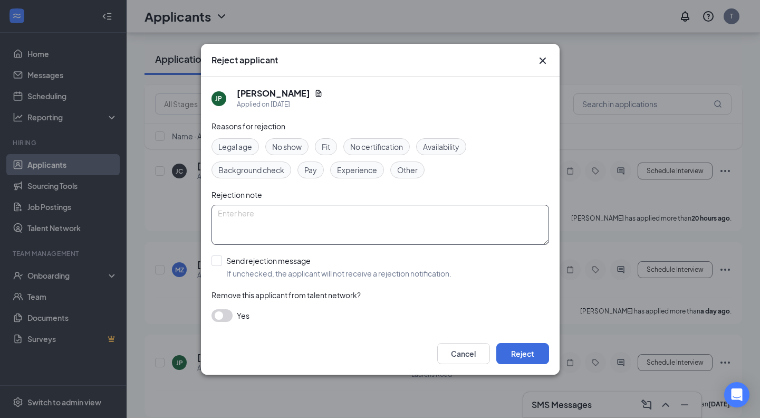
click at [384, 213] on textarea at bounding box center [379, 225] width 337 height 40
type textarea "did not complete application"
click at [281, 263] on div "Send rejection message" at bounding box center [338, 260] width 225 height 11
click at [281, 263] on input "Send rejection message If unchecked, the applicant will not receive a rejection…" at bounding box center [331, 266] width 240 height 23
checkbox input "true"
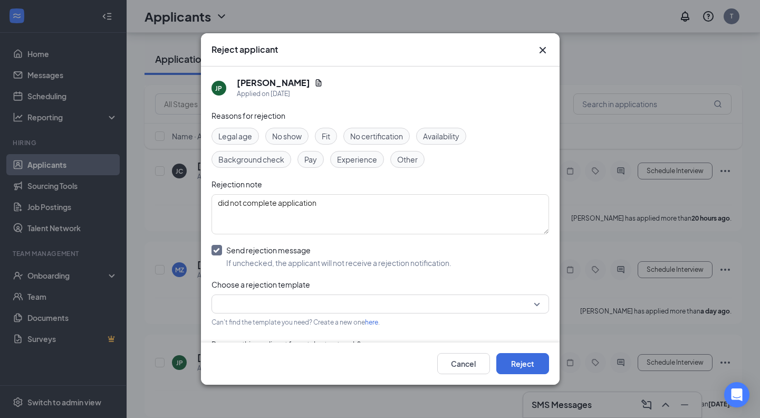
click at [275, 302] on input "search" at bounding box center [376, 304] width 317 height 18
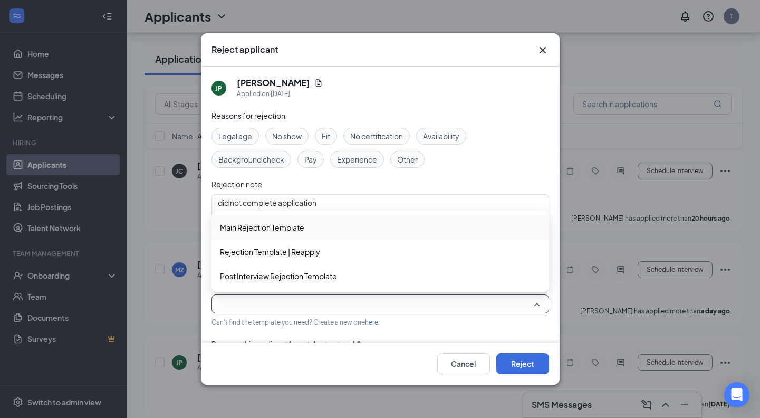
click at [282, 229] on span "Main Rejection Template" at bounding box center [262, 227] width 84 height 12
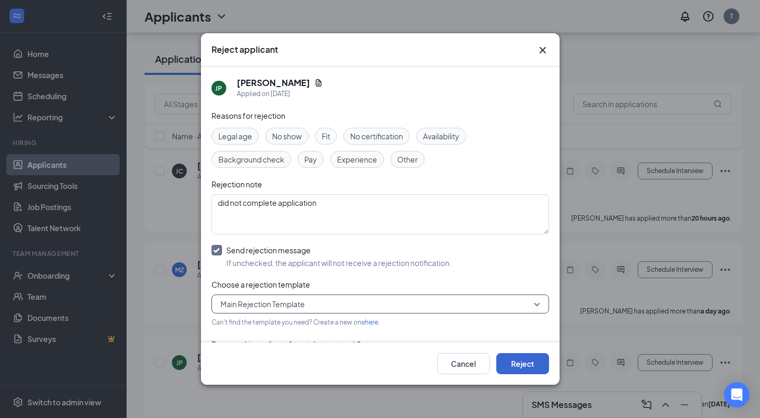
click at [539, 359] on button "Reject" at bounding box center [522, 363] width 53 height 21
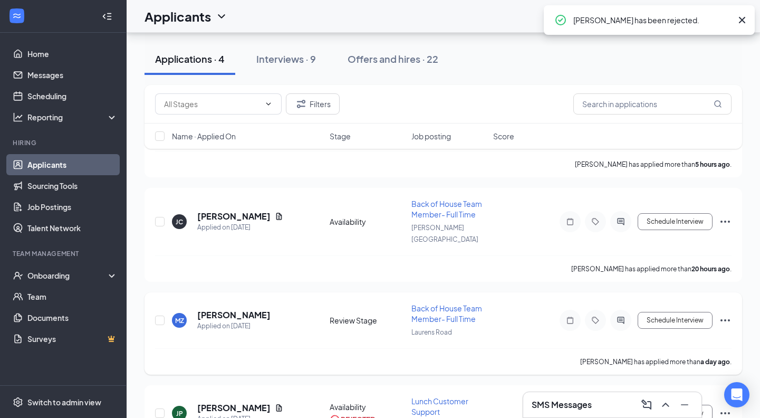
scroll to position [113, 0]
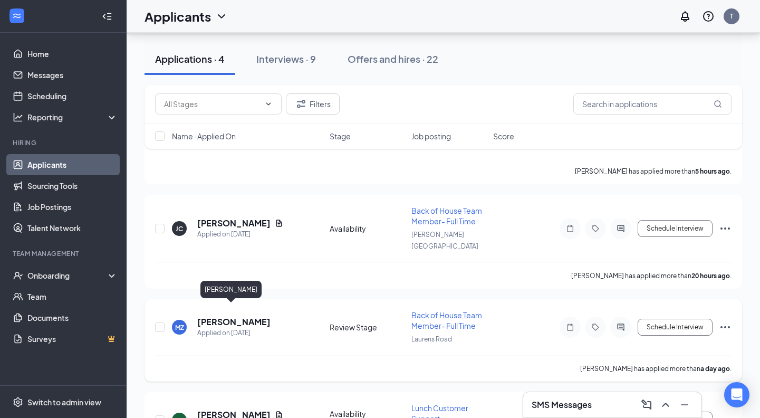
click at [220, 316] on h5 "[PERSON_NAME]" at bounding box center [233, 322] width 73 height 12
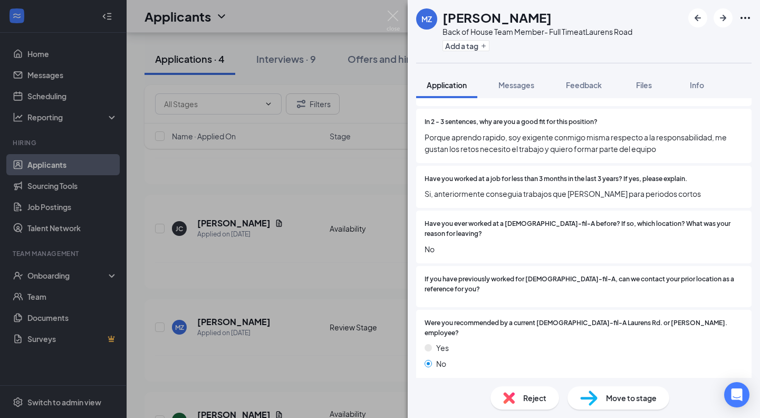
scroll to position [1768, 0]
click at [540, 399] on span "Reject" at bounding box center [534, 398] width 23 height 12
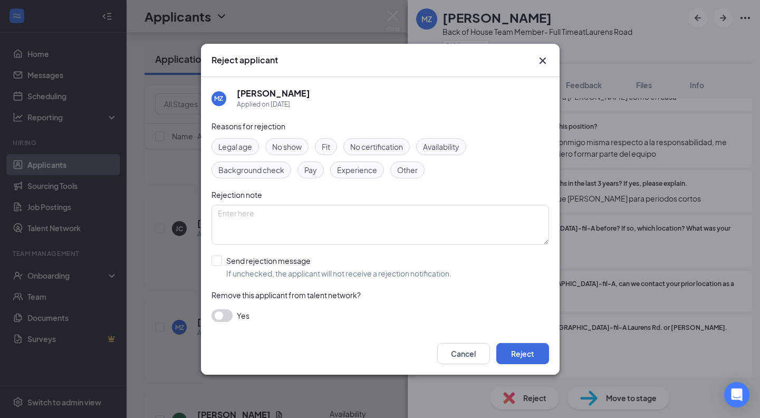
click at [328, 148] on span "Fit" at bounding box center [326, 147] width 8 height 12
click at [273, 233] on textarea at bounding box center [379, 225] width 337 height 40
click at [270, 267] on div "Send rejection message If unchecked, the applicant will not receive a rejection…" at bounding box center [338, 266] width 225 height 23
click at [270, 267] on input "Send rejection message If unchecked, the applicant will not receive a rejection…" at bounding box center [331, 266] width 240 height 23
checkbox input "true"
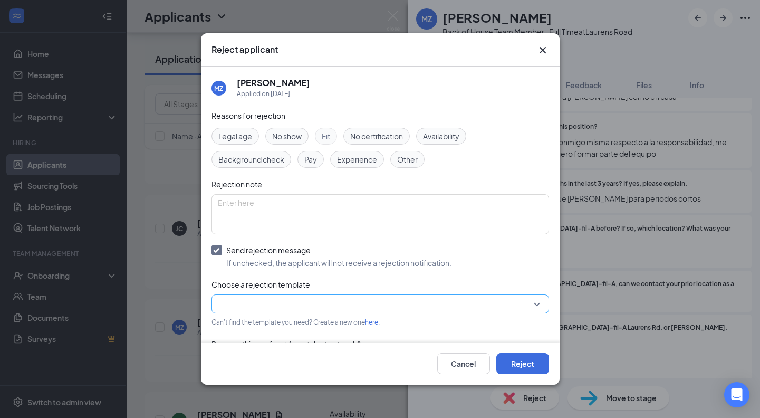
click at [268, 296] on input "search" at bounding box center [376, 304] width 317 height 18
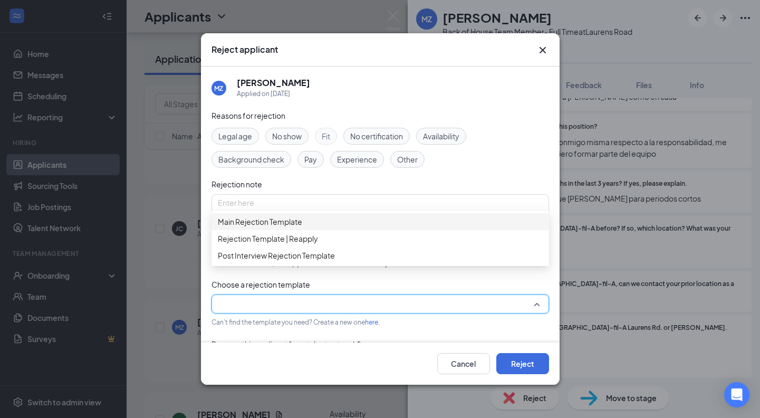
click at [273, 227] on span "Main Rejection Template" at bounding box center [260, 222] width 84 height 12
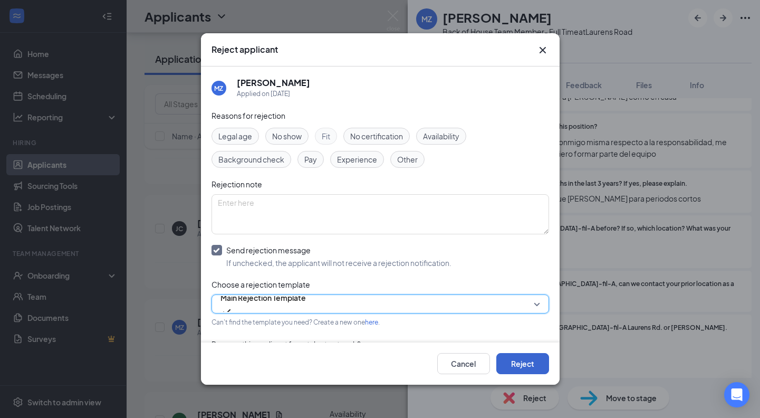
click at [535, 365] on button "Reject" at bounding box center [522, 363] width 53 height 21
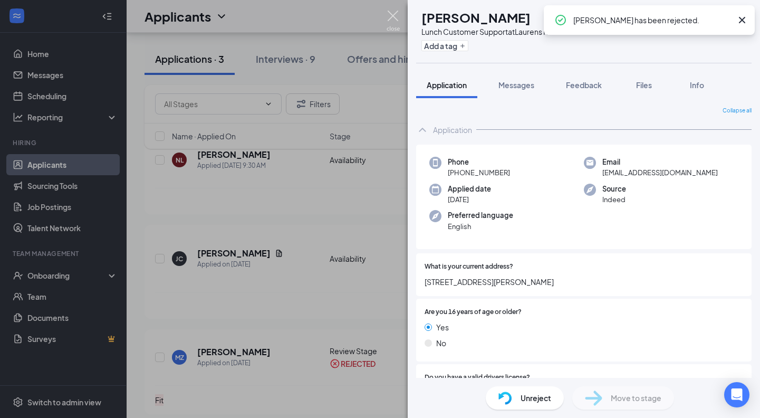
click at [393, 15] on img at bounding box center [392, 21] width 13 height 21
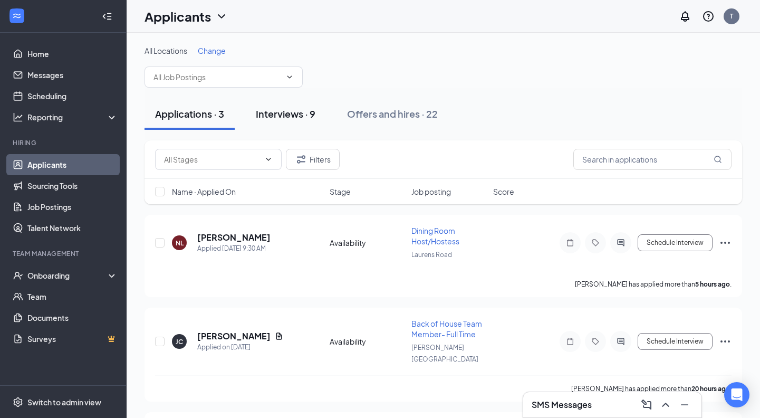
click at [293, 118] on div "Interviews · 9" at bounding box center [286, 113] width 60 height 13
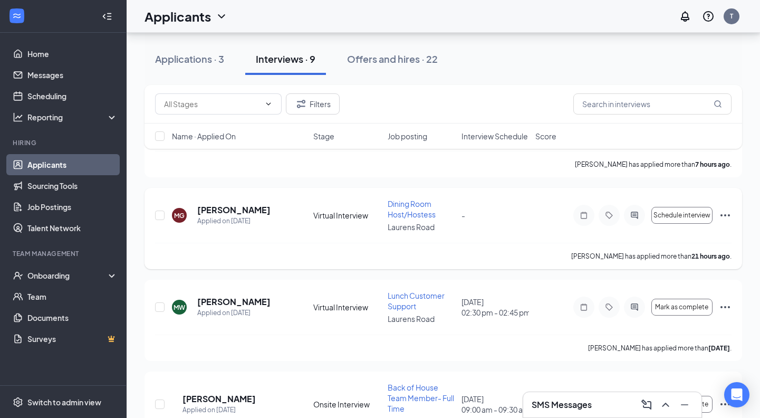
scroll to position [223, 0]
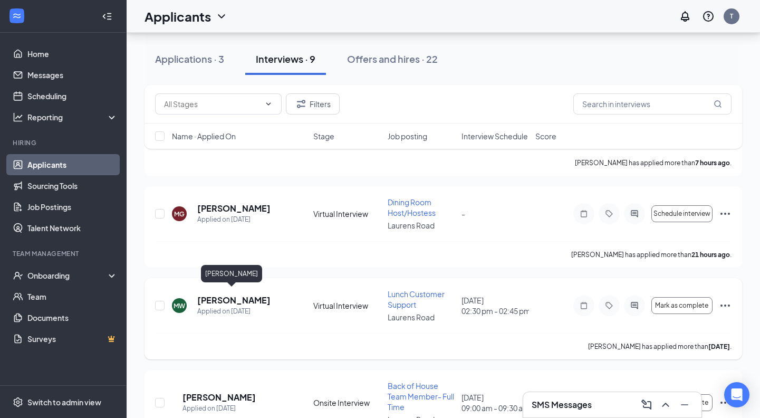
click at [246, 296] on h5 "[PERSON_NAME]" at bounding box center [233, 300] width 73 height 12
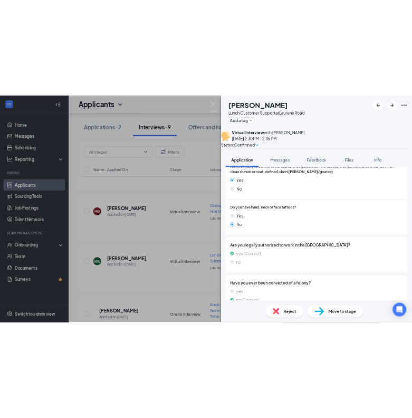
scroll to position [473, 0]
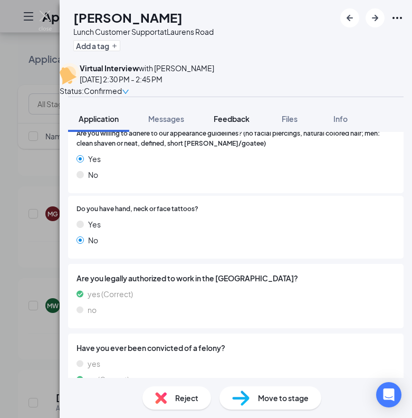
click at [239, 123] on span "Feedback" at bounding box center [232, 118] width 36 height 9
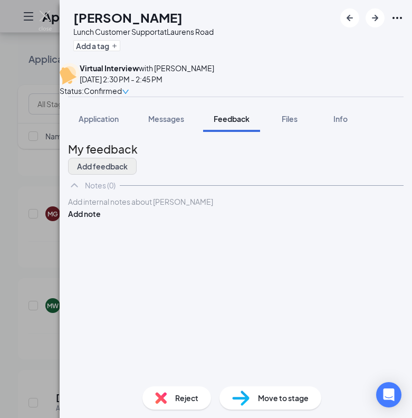
click at [137, 172] on button "Add feedback" at bounding box center [102, 166] width 69 height 17
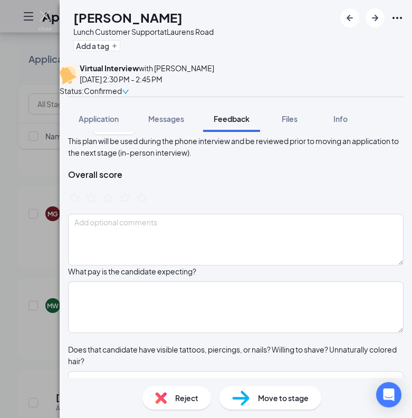
scroll to position [42, 0]
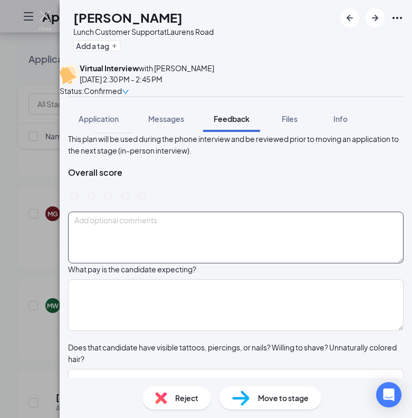
click at [153, 257] on textarea at bounding box center [235, 237] width 335 height 52
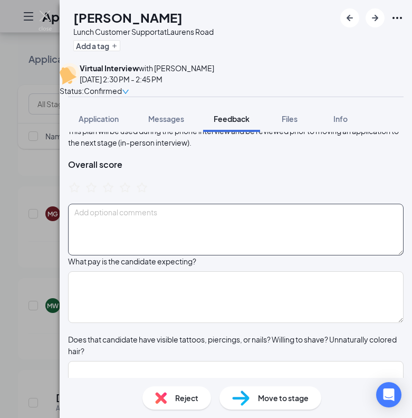
scroll to position [51, 0]
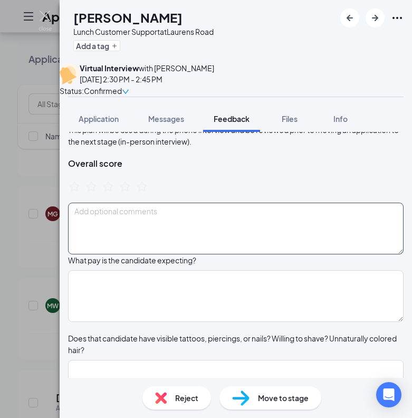
type textarea "s"
type textarea "j"
type textarea "Showed up with no camera and 2 minutes late..."
drag, startPoint x: 155, startPoint y: 231, endPoint x: 86, endPoint y: 228, distance: 69.1
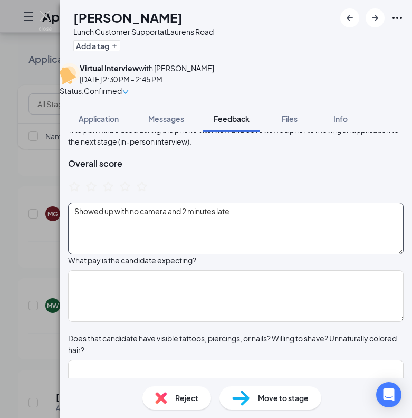
click at [86, 228] on textarea "Showed up with no camera and 2 minutes late..." at bounding box center [235, 228] width 335 height 52
click at [87, 231] on textarea at bounding box center [235, 228] width 335 height 52
drag, startPoint x: 85, startPoint y: 229, endPoint x: 154, endPoint y: 232, distance: 68.6
click at [154, 232] on textarea at bounding box center [235, 228] width 335 height 52
click at [138, 233] on textarea at bounding box center [235, 228] width 335 height 52
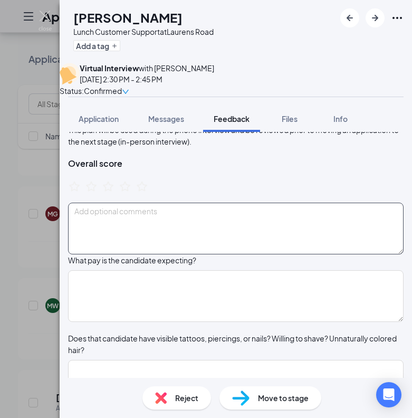
click at [106, 233] on textarea at bounding box center [235, 228] width 335 height 52
type textarea "d"
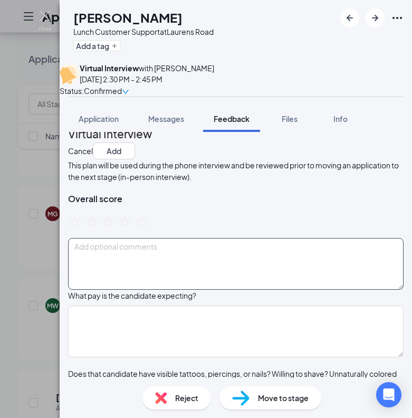
scroll to position [20, 0]
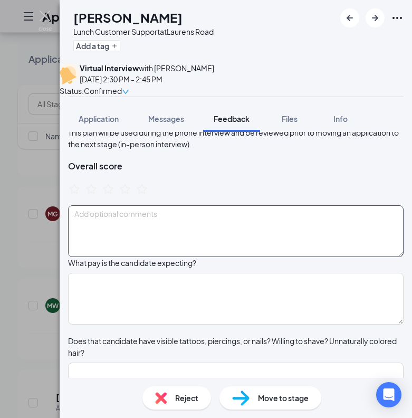
click at [144, 237] on textarea at bounding box center [235, 231] width 335 height 52
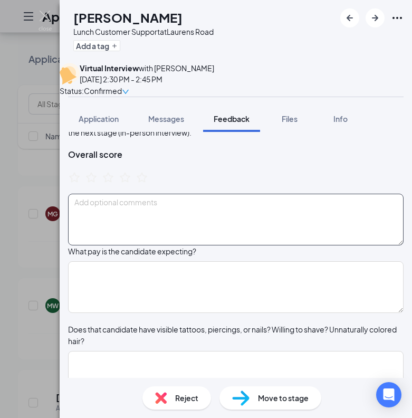
scroll to position [61, 0]
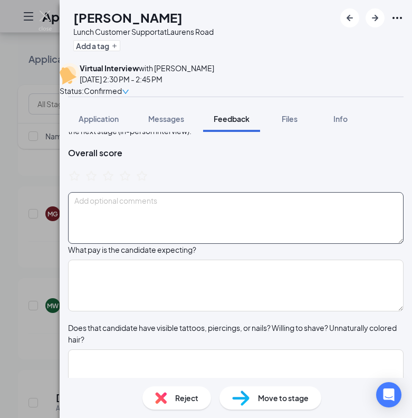
click at [144, 230] on textarea at bounding box center [235, 218] width 335 height 52
click at [123, 237] on textarea at bounding box center [235, 218] width 335 height 52
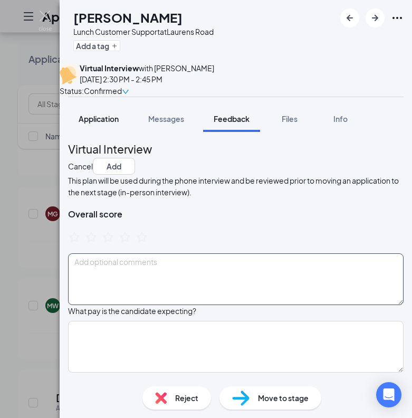
scroll to position [0, 0]
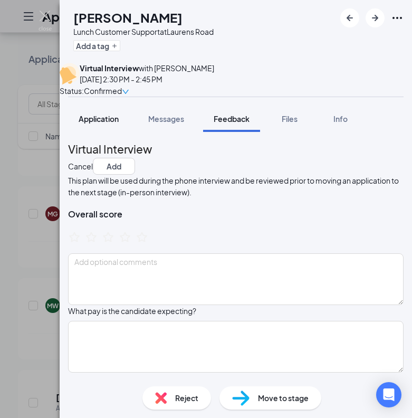
click at [101, 132] on button "Application" at bounding box center [98, 118] width 61 height 26
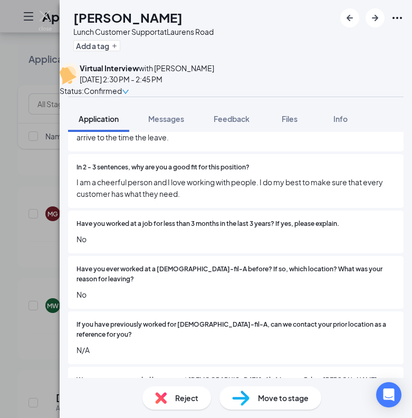
scroll to position [1834, 0]
click at [232, 123] on span "Feedback" at bounding box center [232, 118] width 36 height 9
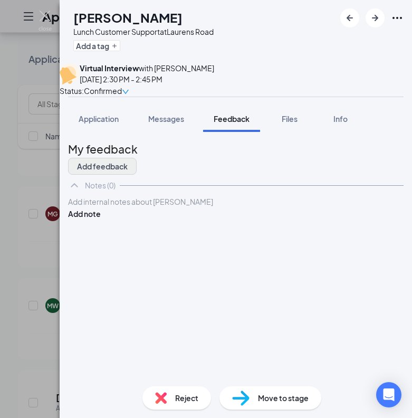
click at [137, 175] on button "Add feedback" at bounding box center [102, 166] width 69 height 17
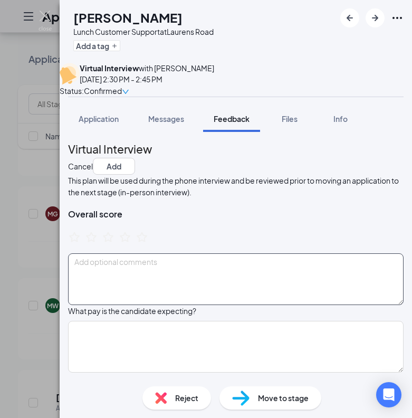
click at [146, 288] on textarea at bounding box center [235, 279] width 335 height 52
type textarea "C"
type textarea "A"
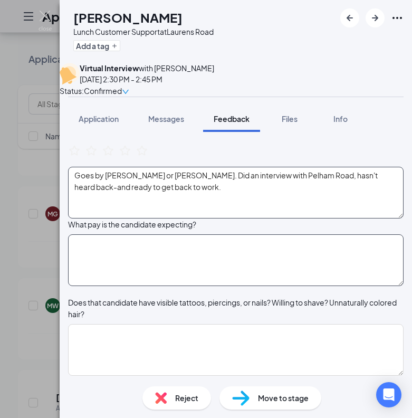
scroll to position [87, 0]
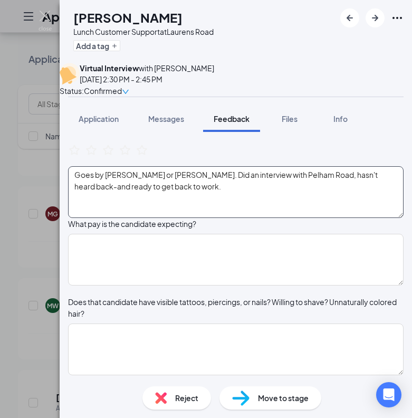
click at [187, 201] on textarea "Goes by Mandy or Miranda. Did an interview with Pelham Road, hasn't heard back-…" at bounding box center [235, 192] width 335 height 52
click at [88, 194] on textarea "Goes by Mandy or Miranda. Did an interview with Pelham Road, hasn't heard back-…" at bounding box center [235, 192] width 335 height 52
click at [163, 218] on textarea "Older. Goes by Mandy or Miranda. Did an interview with Pelham Road, hasn't hear…" at bounding box center [235, 192] width 335 height 52
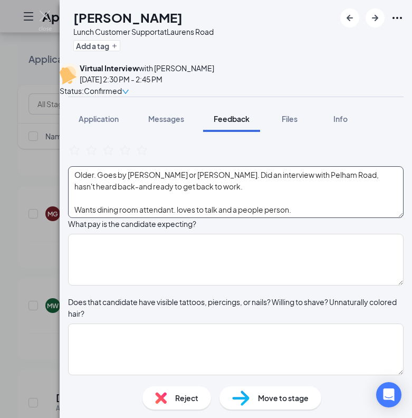
click at [104, 192] on textarea "Older. Goes by Mandy or Miranda. Did an interview with Pelham Road, hasn't hear…" at bounding box center [235, 192] width 335 height 52
drag, startPoint x: 104, startPoint y: 192, endPoint x: 73, endPoint y: 190, distance: 31.7
click at [73, 190] on div "This plan will be used during the phone interview and be reviewed prior to movi…" at bounding box center [235, 153] width 335 height 130
click at [312, 218] on textarea "61 yo. Goes by Mandy or Miranda. Did an interview with Pelham Road, hasn't hear…" at bounding box center [235, 192] width 335 height 52
click at [219, 195] on textarea "61 yo. Goes by Mandy or Miranda. Did an interview with Pelham Road, hasn't hear…" at bounding box center [235, 192] width 335 height 52
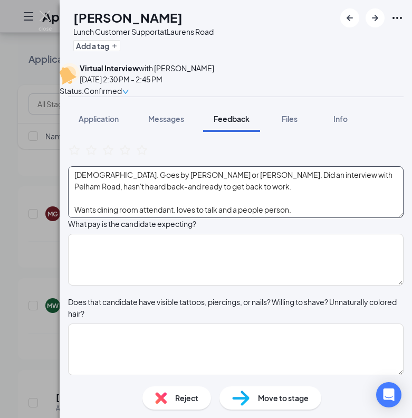
click at [219, 200] on textarea "61 yo. Goes by Mandy or Miranda. Did an interview with Pelham Road, hasn't hear…" at bounding box center [235, 192] width 335 height 52
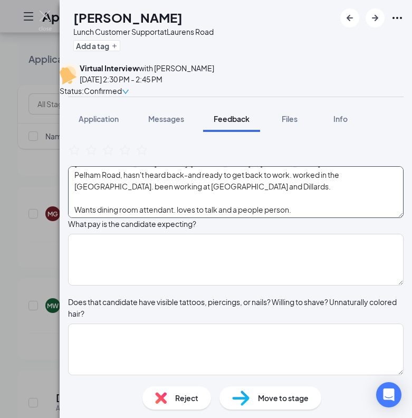
scroll to position [12, 0]
click at [308, 214] on textarea "61 yo. Goes by Mandy or Miranda. Did an interview with Pelham Road, hasn't hear…" at bounding box center [235, 192] width 335 height 52
click at [313, 218] on textarea "61 yo. Goes by Mandy or Miranda. Did an interview with Pelham Road, hasn't hear…" at bounding box center [235, 192] width 335 height 52
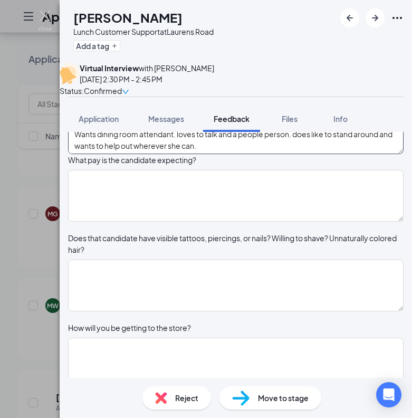
scroll to position [191, 0]
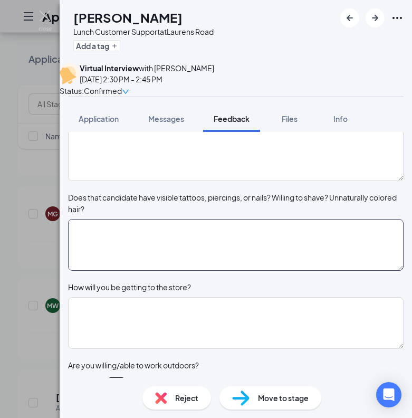
type textarea "61 yo. Goes by Mandy or Miranda. Did an interview with Pelham Road, hasn't hear…"
click at [203, 270] on textarea at bounding box center [235, 245] width 335 height 52
type textarea "all good here"
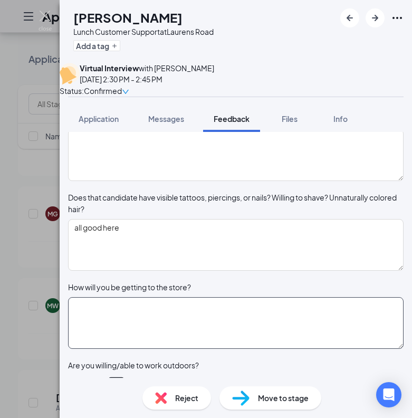
scroll to position [247, 0]
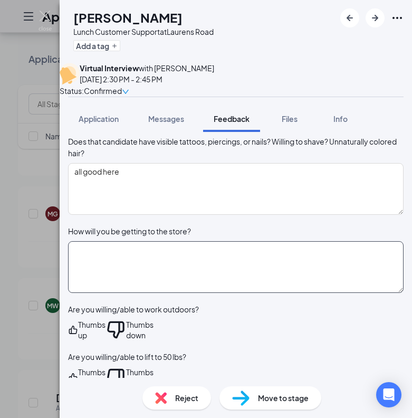
click at [110, 293] on textarea at bounding box center [235, 267] width 335 height 52
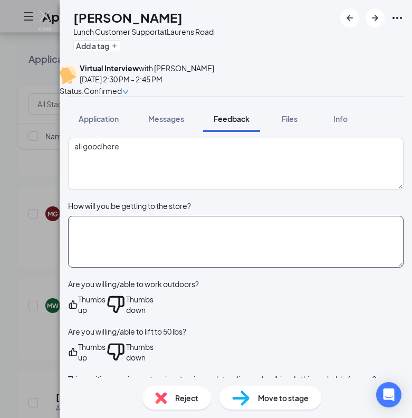
scroll to position [275, 0]
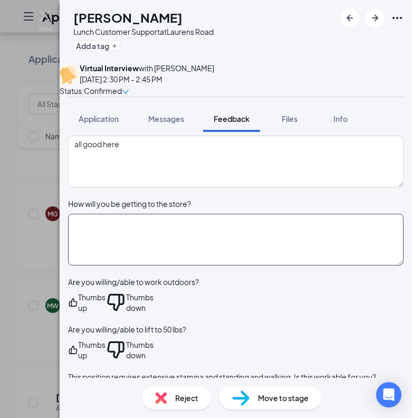
click at [109, 265] on textarea at bounding box center [235, 240] width 335 height 52
click at [94, 259] on textarea at bounding box center [235, 240] width 335 height 52
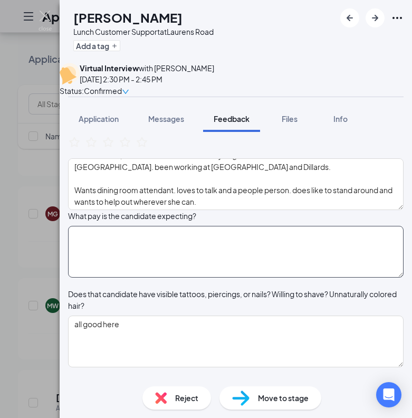
scroll to position [94, 0]
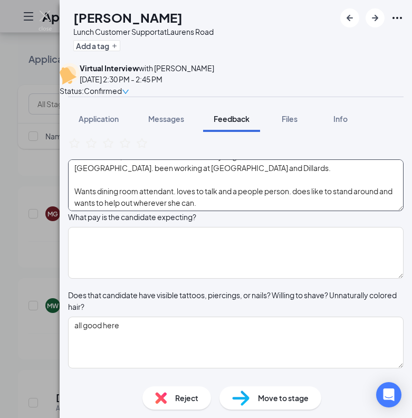
click at [270, 211] on textarea "61 yo. Goes by Mandy or Miranda. Did an interview with Pelham Road, hasn't hear…" at bounding box center [235, 185] width 335 height 52
drag, startPoint x: 107, startPoint y: 209, endPoint x: 60, endPoint y: 208, distance: 47.5
click at [60, 208] on div "Virtual Interview Cancel Add This plan will be used during the phone interview …" at bounding box center [236, 255] width 352 height 246
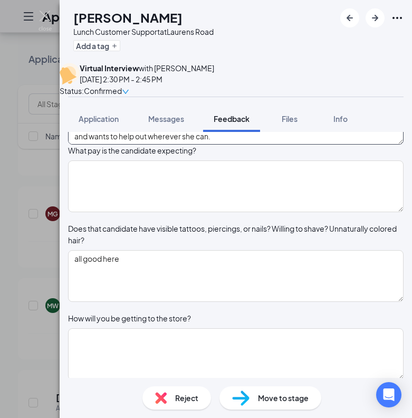
scroll to position [166, 0]
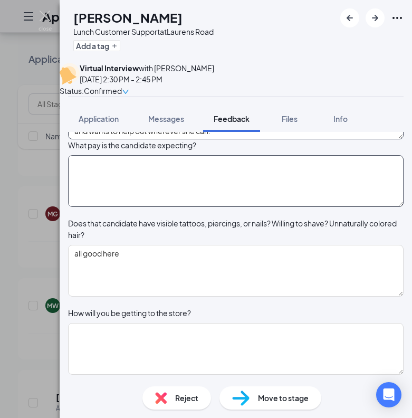
type textarea "61 yo. Goes by Mandy or Miranda. Did an interview with Pelham Road, hasn't hear…"
click at [241, 207] on textarea at bounding box center [235, 181] width 335 height 52
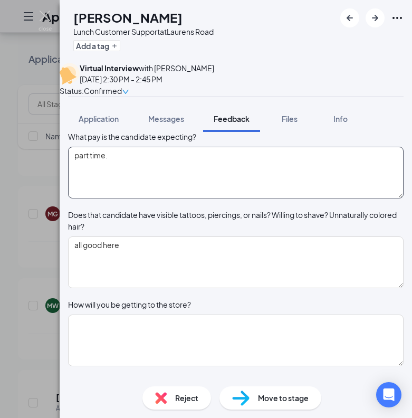
scroll to position [170, 0]
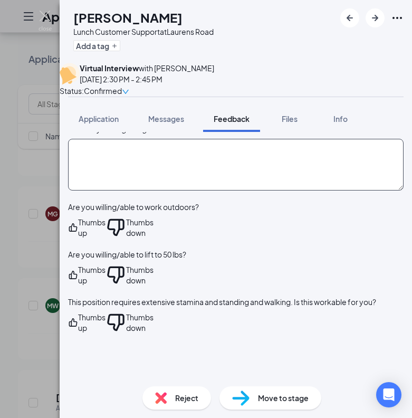
type textarea "part time."
click at [225, 190] on textarea at bounding box center [235, 165] width 335 height 52
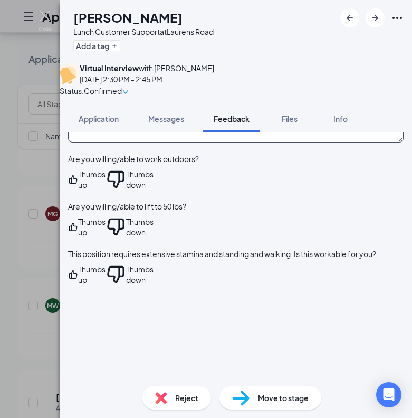
scroll to position [425, 0]
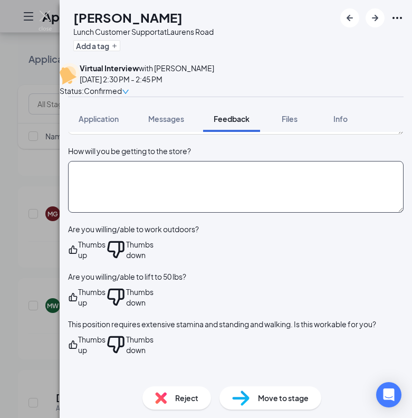
click at [146, 212] on textarea at bounding box center [235, 187] width 335 height 52
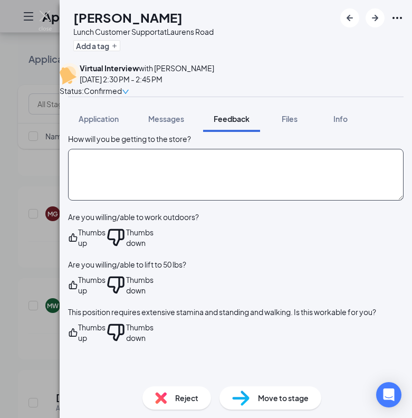
scroll to position [340, 0]
click at [130, 200] on textarea at bounding box center [235, 174] width 335 height 52
click at [94, 191] on textarea at bounding box center [235, 174] width 335 height 52
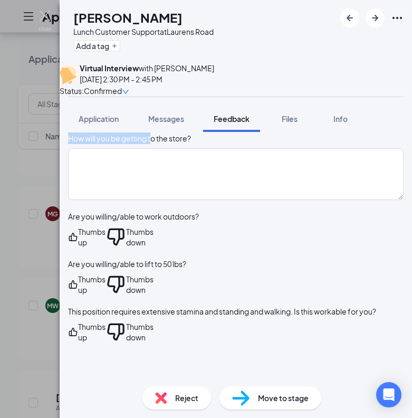
drag, startPoint x: 80, startPoint y: 173, endPoint x: 163, endPoint y: 175, distance: 82.8
click at [164, 144] on div "How will you be getting to the store?" at bounding box center [129, 138] width 123 height 12
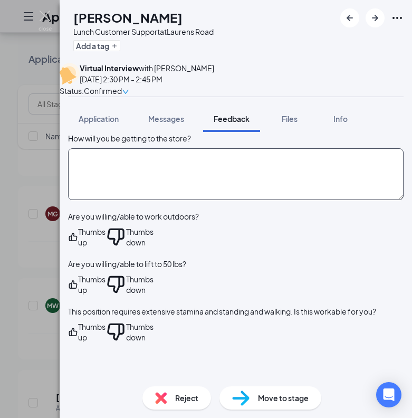
click at [167, 193] on textarea at bounding box center [235, 174] width 335 height 52
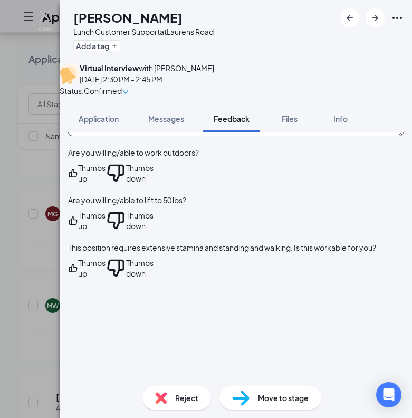
scroll to position [421, 0]
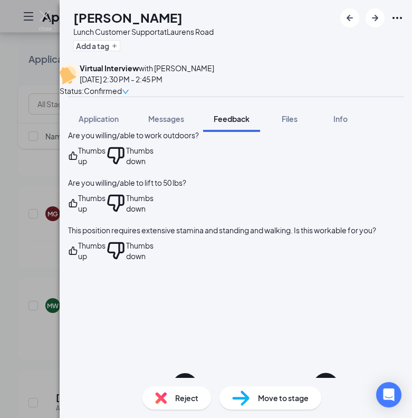
type textarea "drive herself."
click at [105, 261] on div "Thumbs up" at bounding box center [91, 250] width 27 height 21
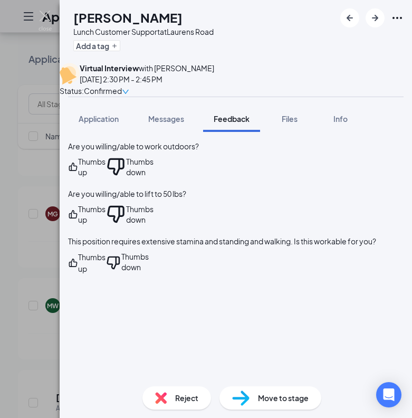
scroll to position [410, 0]
click at [105, 178] on div "Thumbs up" at bounding box center [91, 167] width 27 height 21
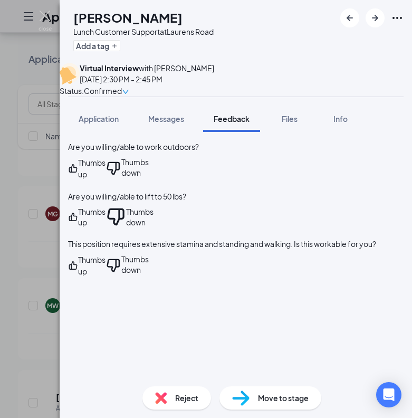
click at [105, 227] on div "Thumbs up" at bounding box center [91, 216] width 27 height 21
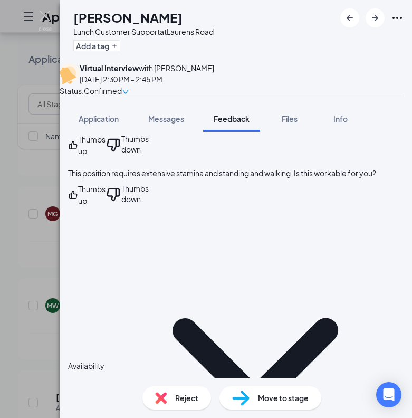
scroll to position [488, 0]
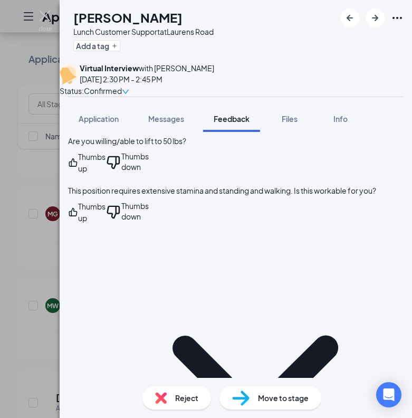
scroll to position [489, 0]
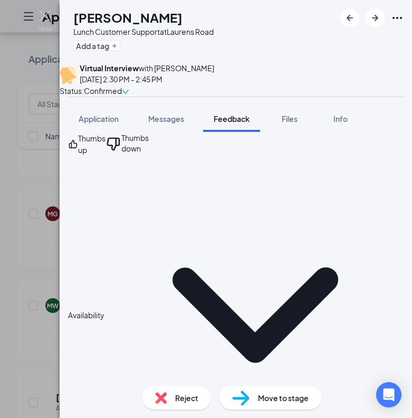
scroll to position [539, 0]
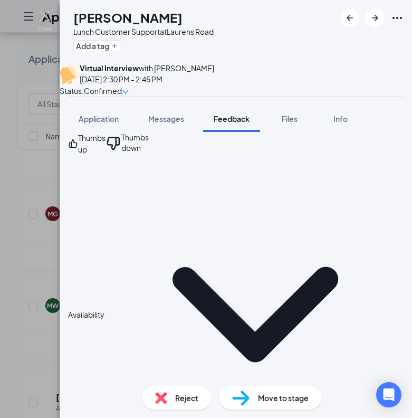
type textarea "p"
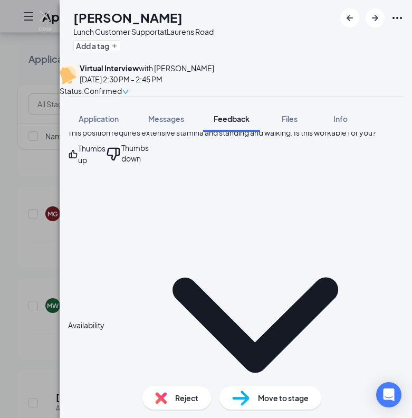
scroll to position [525, 0]
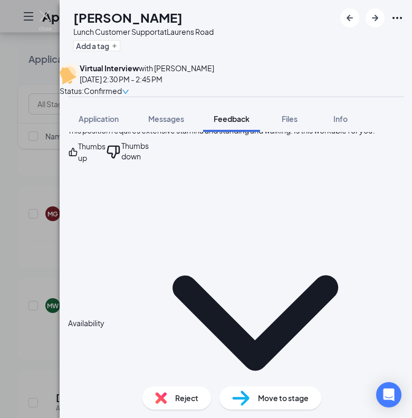
drag, startPoint x: 161, startPoint y: 210, endPoint x: 50, endPoint y: 208, distance: 111.3
click at [50, 208] on div "MW Miranda Ward Lunch Customer Support at Laurens Road Add a tag Virtual Interv…" at bounding box center [206, 209] width 412 height 418
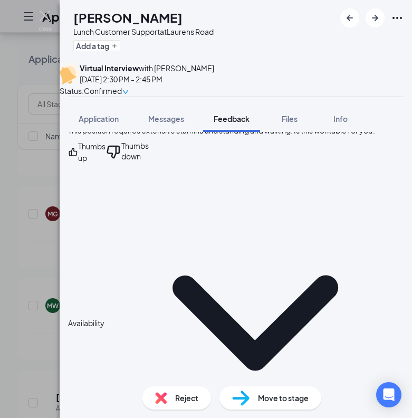
drag, startPoint x: 361, startPoint y: 211, endPoint x: 254, endPoint y: 209, distance: 107.1
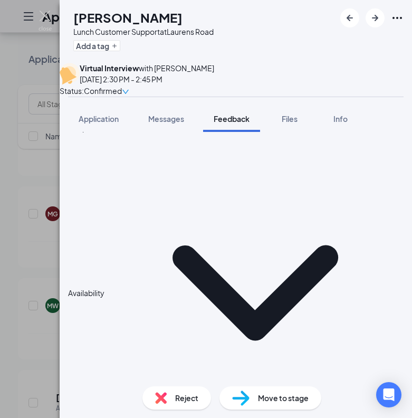
scroll to position [558, 0]
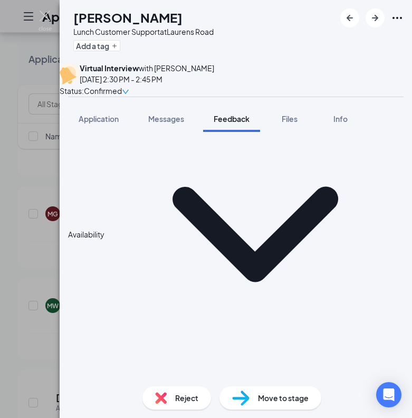
scroll to position [615, 0]
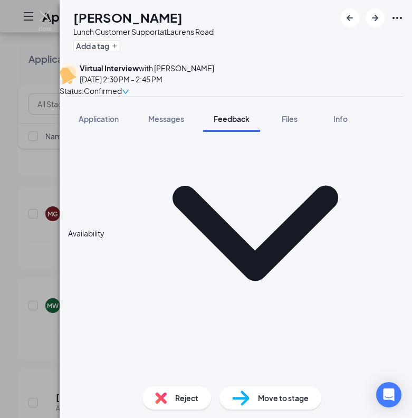
type textarea "looking for 25-30 hours. availability is wide open. available to come in if som…"
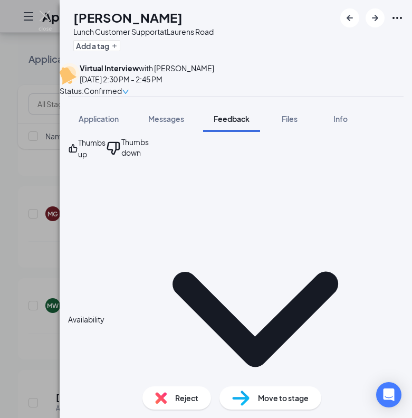
scroll to position [594, 0]
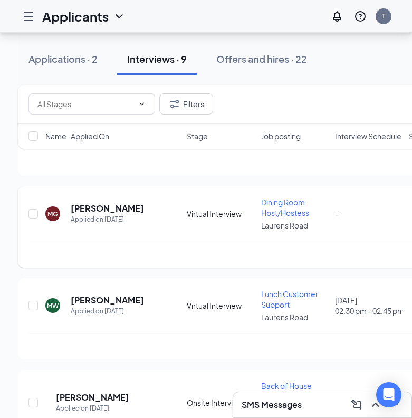
click at [162, 241] on div "Mashekika Gibson has applied more than 21 hours ago ." at bounding box center [316, 254] width 576 height 26
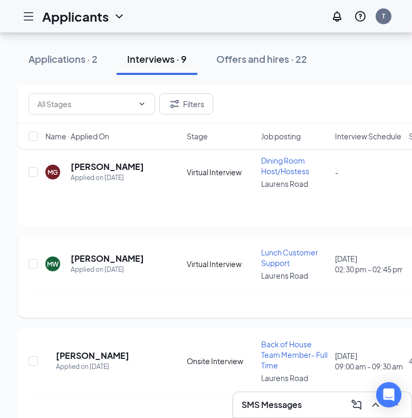
scroll to position [265, 0]
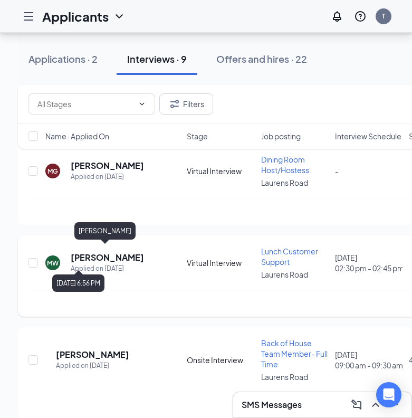
click at [107, 255] on h5 "[PERSON_NAME]" at bounding box center [107, 258] width 73 height 12
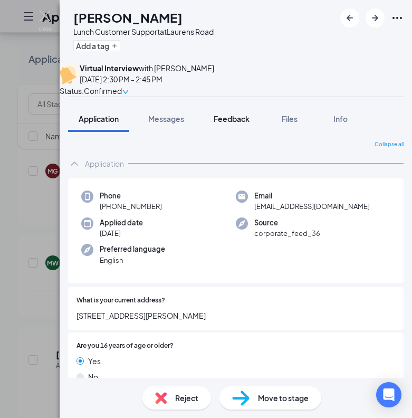
click at [237, 123] on span "Feedback" at bounding box center [232, 118] width 36 height 9
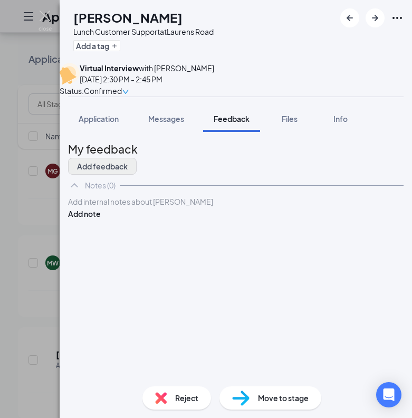
click at [137, 172] on button "Add feedback" at bounding box center [102, 166] width 69 height 17
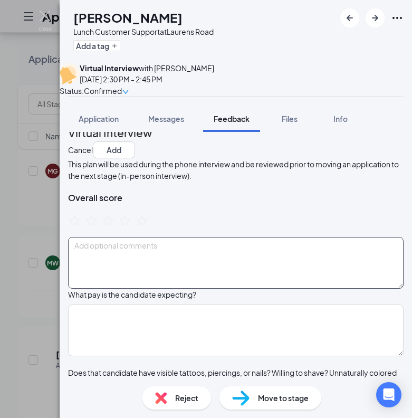
click at [201, 288] on textarea at bounding box center [235, 263] width 335 height 52
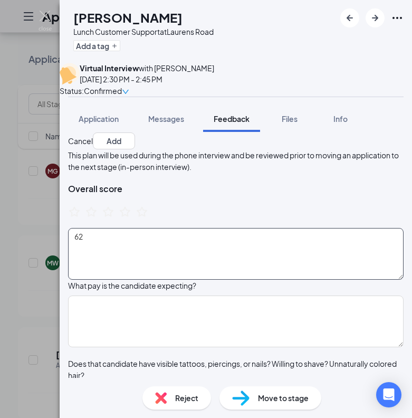
type textarea "6"
type textarea "1"
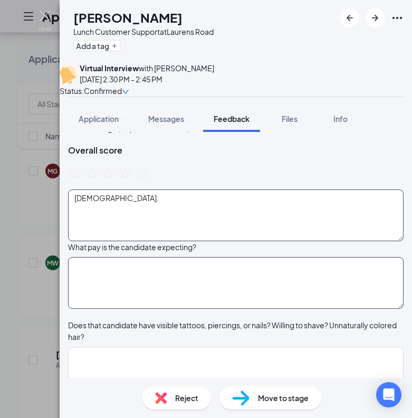
type textarea "61 years old."
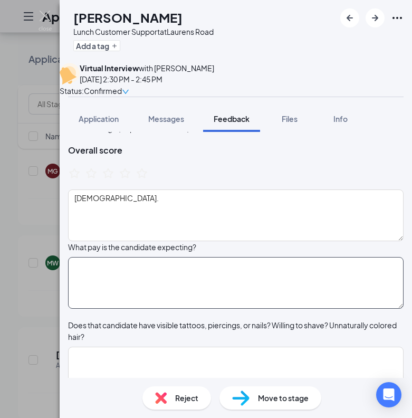
click at [172, 306] on textarea at bounding box center [235, 283] width 335 height 52
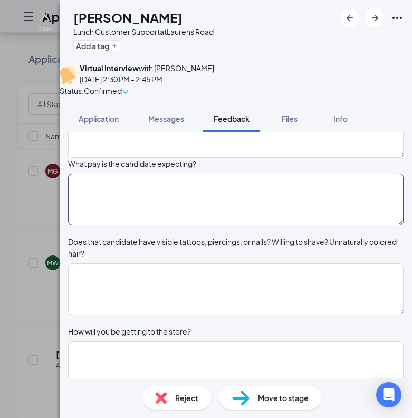
scroll to position [214, 0]
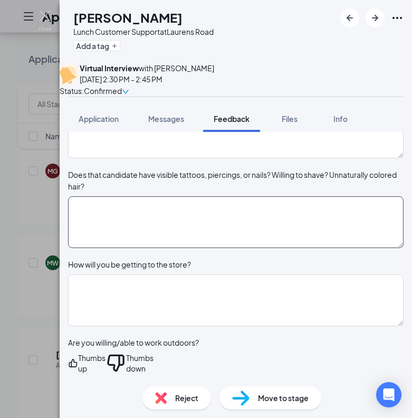
click at [142, 248] on textarea at bounding box center [235, 222] width 335 height 52
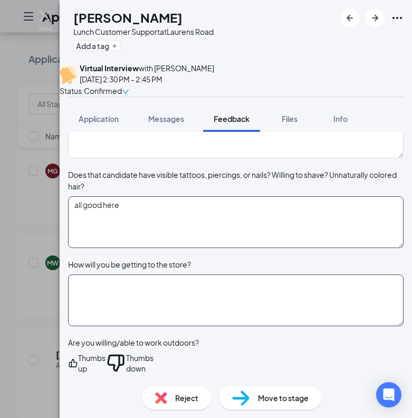
type textarea "all good here"
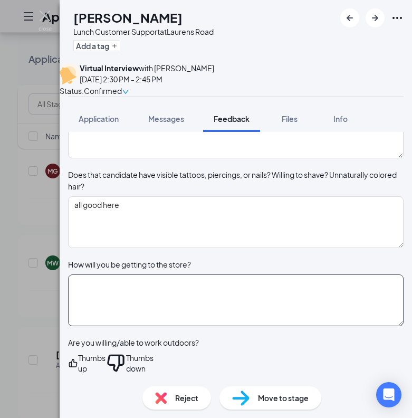
click at [129, 326] on textarea at bounding box center [235, 300] width 335 height 52
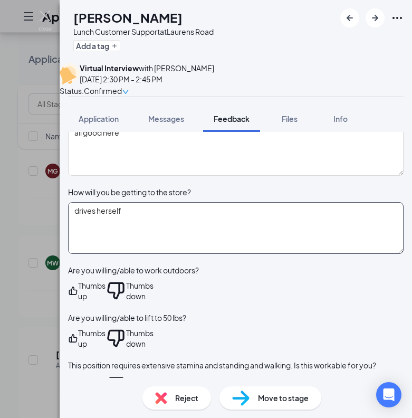
scroll to position [327, 0]
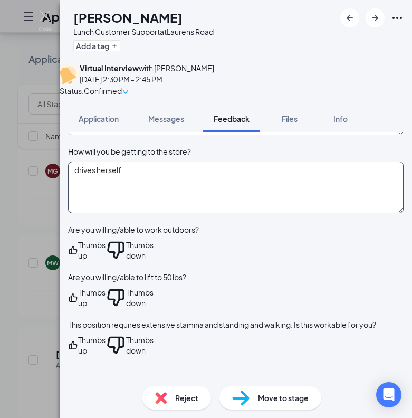
type textarea "drives herself"
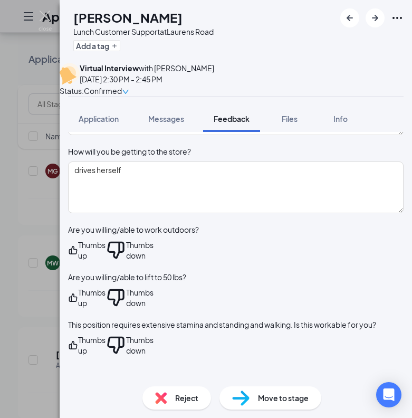
click at [105, 260] on div "Thumbs up" at bounding box center [86, 249] width 37 height 21
click at [105, 260] on div "Thumbs up" at bounding box center [91, 249] width 27 height 21
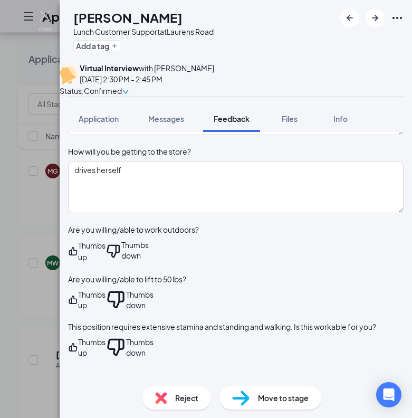
click at [105, 310] on div "Thumbs up" at bounding box center [86, 299] width 37 height 21
click at [105, 310] on div "Thumbs up" at bounding box center [91, 299] width 27 height 21
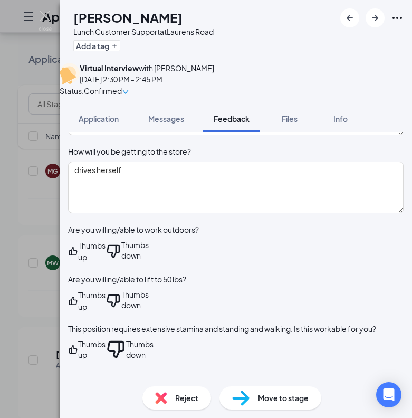
click at [105, 360] on div "Thumbs up" at bounding box center [91, 348] width 27 height 21
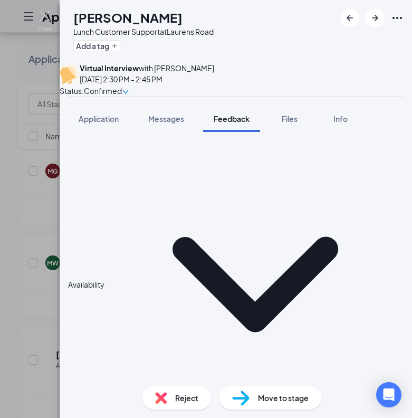
scroll to position [530, 0]
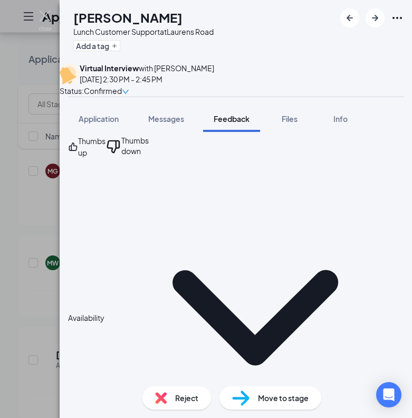
type textarea "25-30 hours a week. wide open availability"
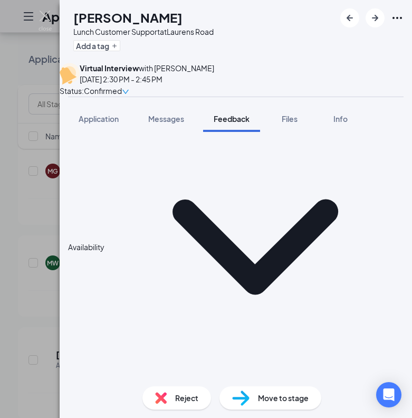
scroll to position [604, 0]
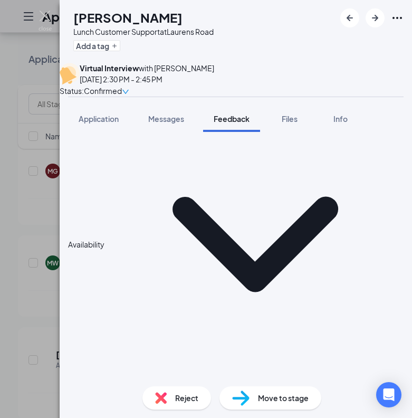
type textarea "t"
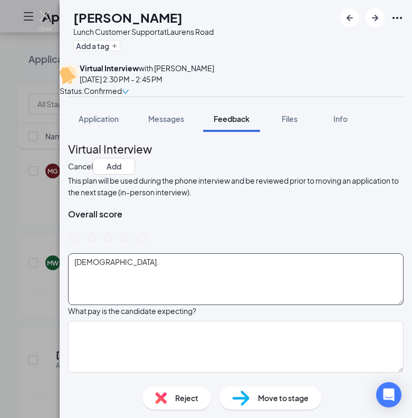
scroll to position [0, 0]
type textarea "loves to talk, very time oriented,"
click at [165, 291] on textarea "61 years old." at bounding box center [235, 279] width 335 height 52
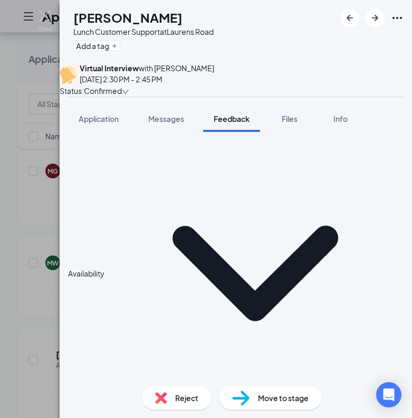
scroll to position [576, 0]
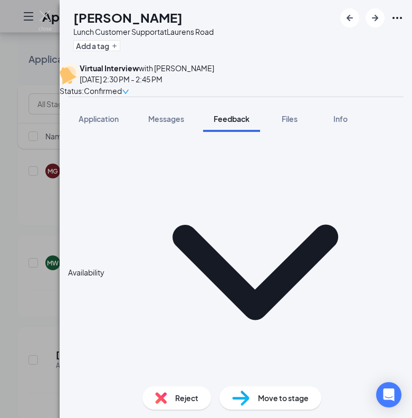
type textarea "61 years old. worked at belk and Dillards. applied and interviewed at Pelham an…"
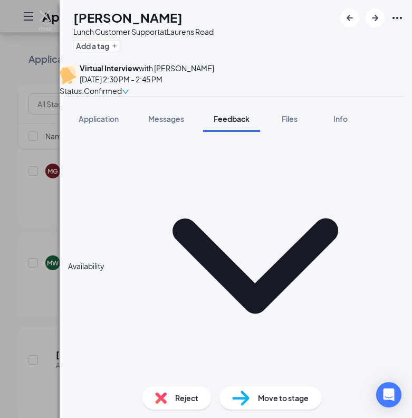
scroll to position [583, 0]
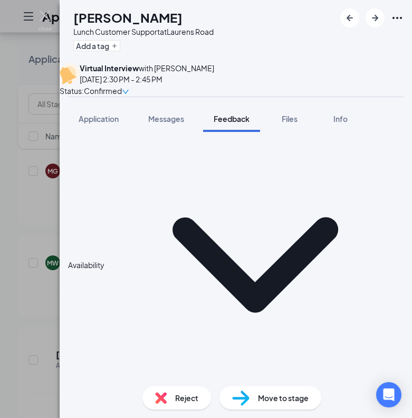
drag, startPoint x: 240, startPoint y: 234, endPoint x: 221, endPoint y: 233, distance: 19.0
type textarea "loves to talk, very time oriented, friendly firm with children"
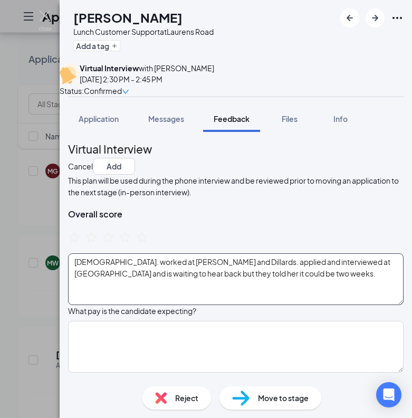
scroll to position [0, 0]
click at [304, 292] on textarea "61 years old. worked at belk and Dillards. applied and interviewed at Pelham an…" at bounding box center [235, 279] width 335 height 52
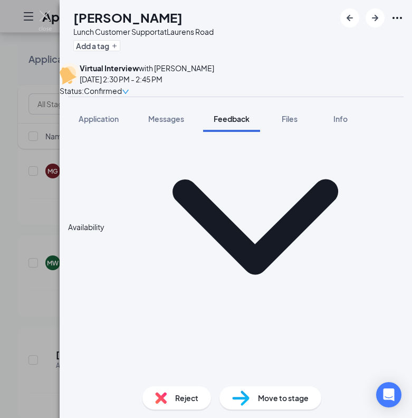
scroll to position [601, 0]
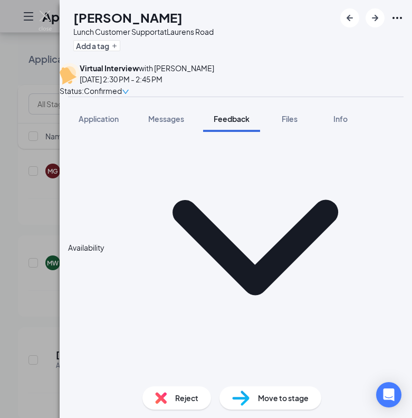
type textarea "61 years old. worked at belk and Dillards. applied and interviewed at Pelham an…"
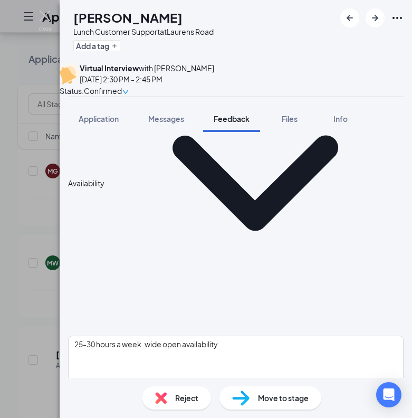
scroll to position [668, 0]
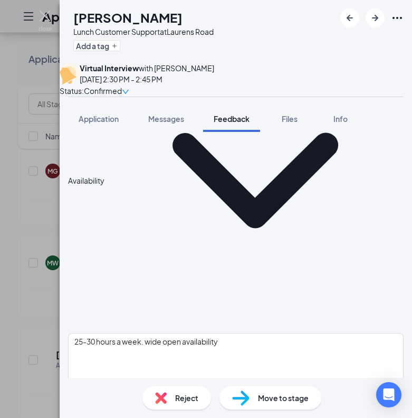
type textarea "loves CFA. never worked fast food but doesn't consider fast food due to how we …"
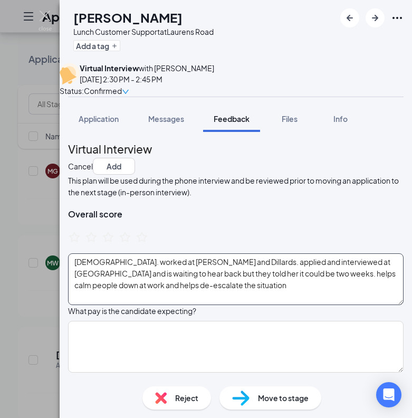
scroll to position [0, 0]
click at [234, 305] on textarea "61 years old. worked at belk and Dillards. applied and interviewed at Pelham an…" at bounding box center [235, 279] width 335 height 52
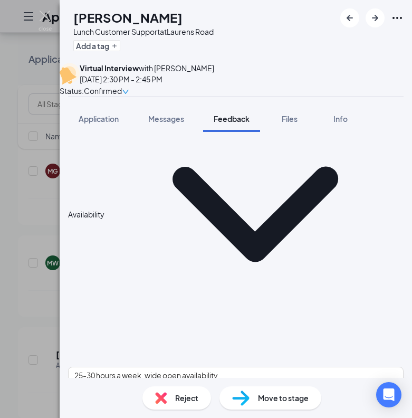
scroll to position [697, 0]
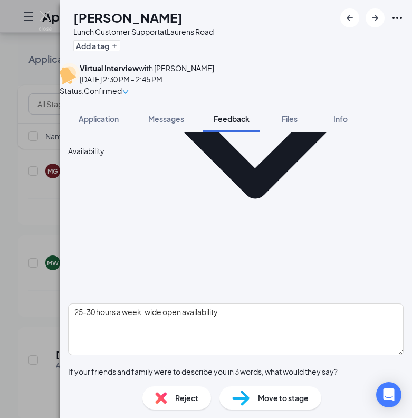
type textarea "61 years old. worked at belk and Dillards. applied and interviewed at Pelham an…"
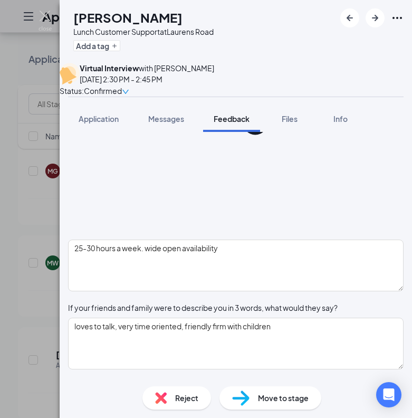
scroll to position [760, 0]
type textarea "yes"
drag, startPoint x: 119, startPoint y: 202, endPoint x: 68, endPoint y: 202, distance: 50.6
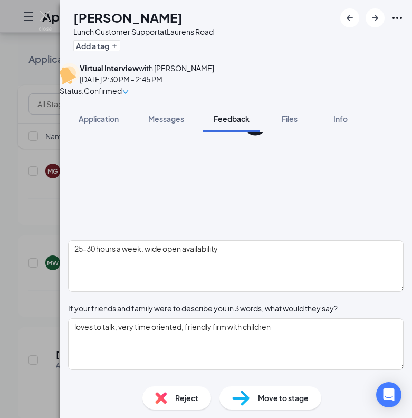
type textarea "j"
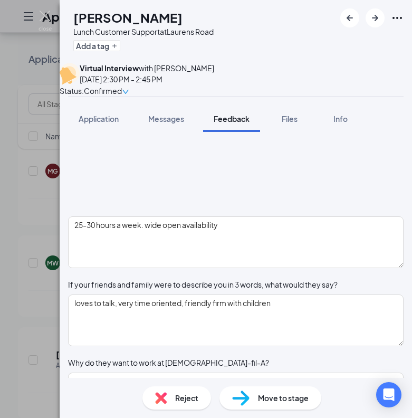
scroll to position [779, 0]
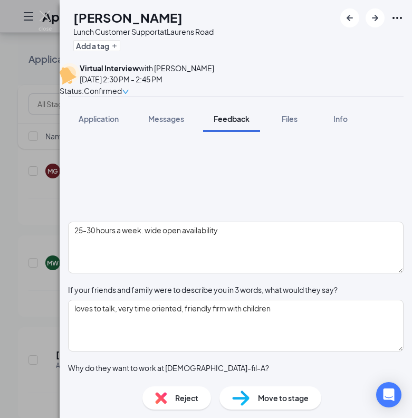
type textarea "just went through a divorce so working to re-start life. looking for a part tim…"
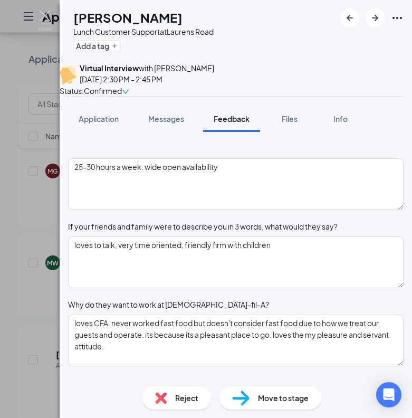
scroll to position [847, 0]
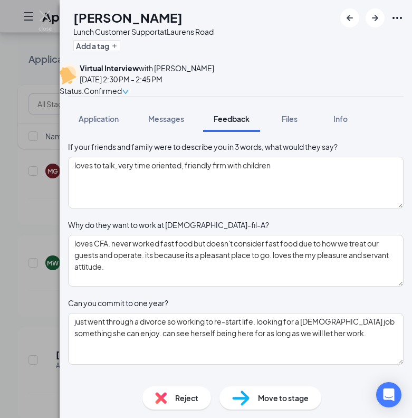
type textarea "belk and dillard. alot of customer service stemming back all the way to high sc…"
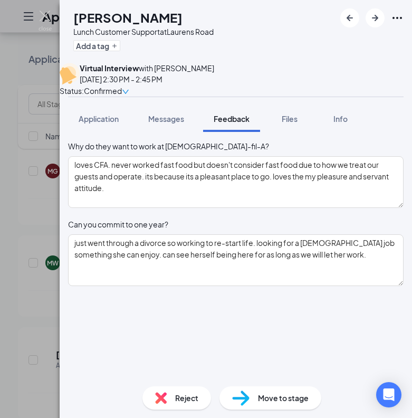
scroll to position [1003, 0]
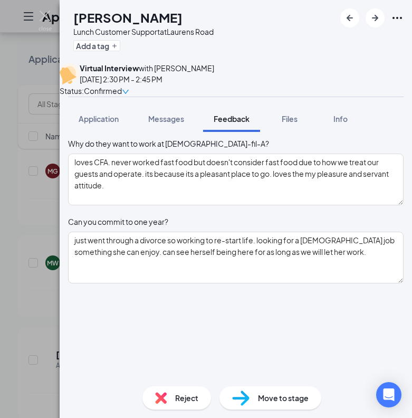
type textarea "team, loves being around people and being able"
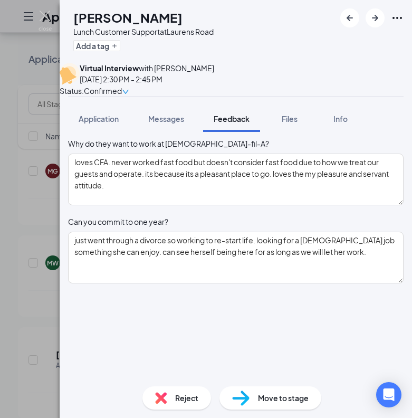
type textarea "t"
type textarea "no"
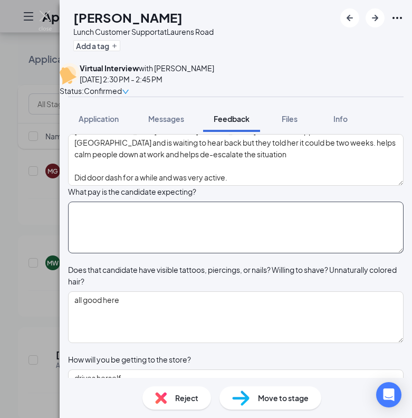
type textarea "team, loves being around people and being able to talk and work with others"
click at [186, 253] on textarea at bounding box center [235, 227] width 335 height 52
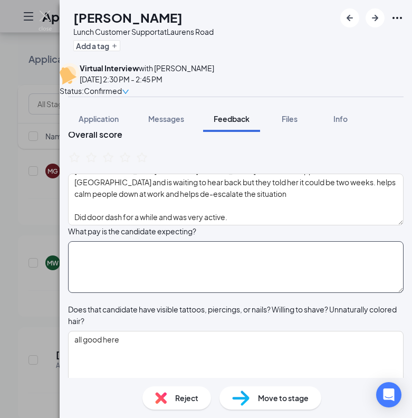
scroll to position [76, 0]
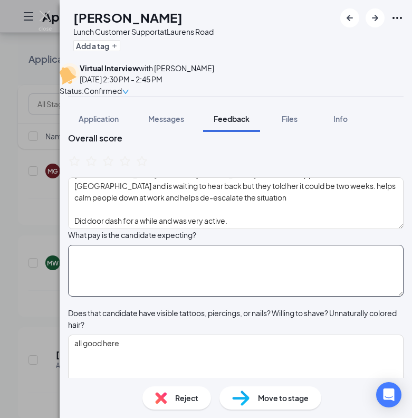
click at [152, 283] on textarea at bounding box center [235, 271] width 335 height 52
click at [152, 288] on textarea at bounding box center [235, 271] width 335 height 52
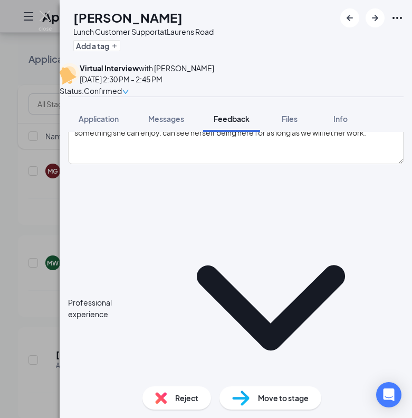
scroll to position [1119, 0]
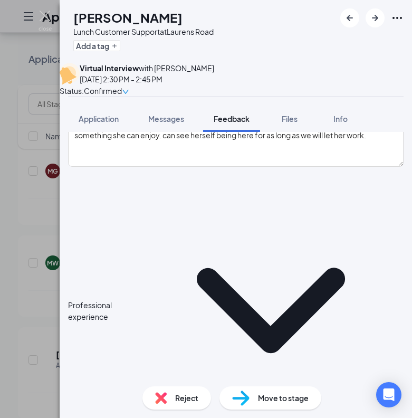
type textarea "not really sure. looking $13-$14"
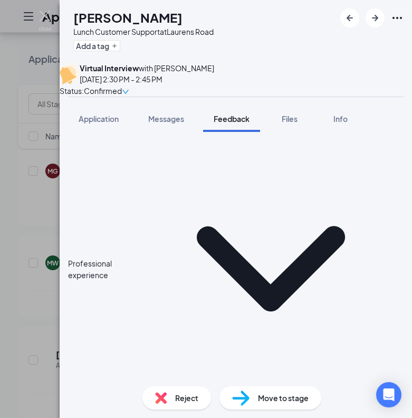
scroll to position [1172, 0]
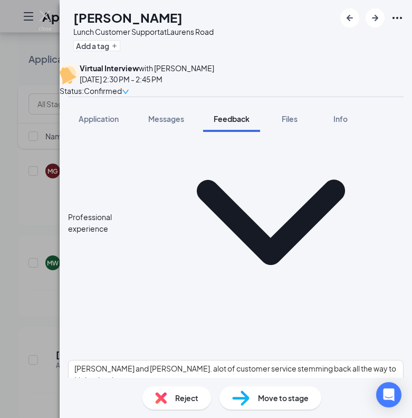
scroll to position [1221, 0]
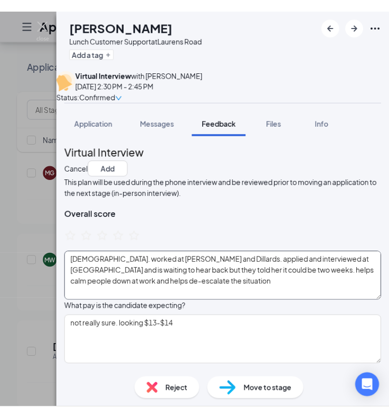
scroll to position [0, 0]
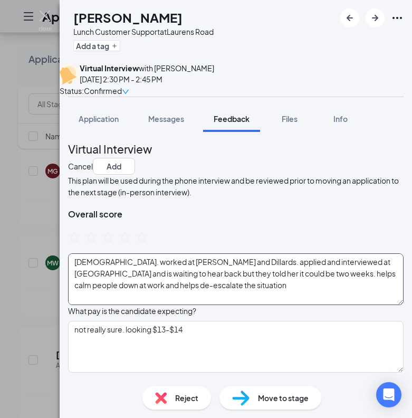
click at [236, 304] on textarea "61 years old. worked at belk and Dillards. applied and interviewed at Pelham an…" at bounding box center [235, 279] width 335 height 52
click at [83, 280] on textarea "61 years old. worked at belk and Dillards. applied and interviewed at Pelham an…" at bounding box center [235, 279] width 335 height 52
click at [99, 272] on textarea "61 years old. worked at belk and Dillards. applied and interviewed at Pelham an…" at bounding box center [235, 279] width 335 height 52
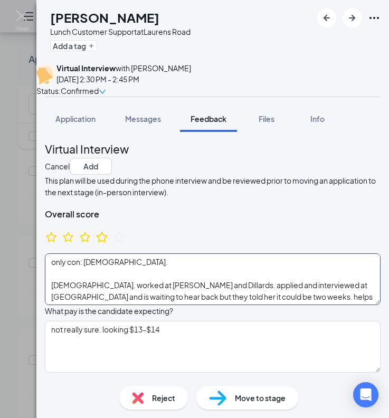
type textarea "only con: 61 years old. 61 years old. worked at belk and Dillards. applied and …"
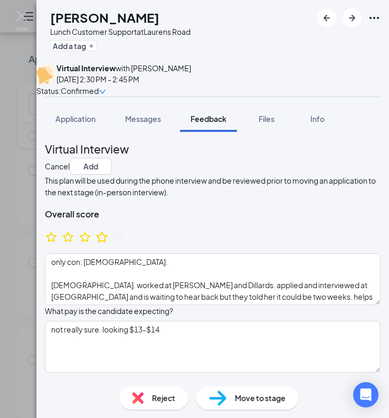
click at [109, 244] on icon "StarBorder" at bounding box center [102, 237] width 14 height 14
click at [91, 242] on icon "StarBorder" at bounding box center [85, 236] width 12 height 11
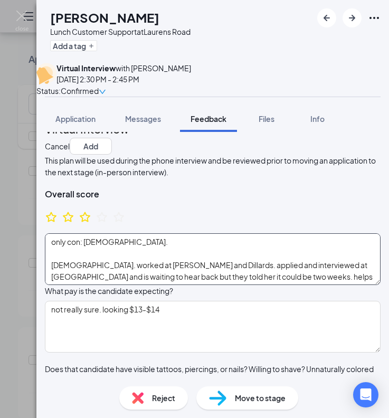
scroll to position [5, 0]
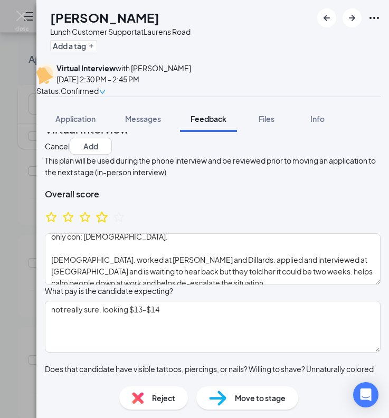
click at [109, 224] on icon "StarBorder" at bounding box center [102, 217] width 14 height 14
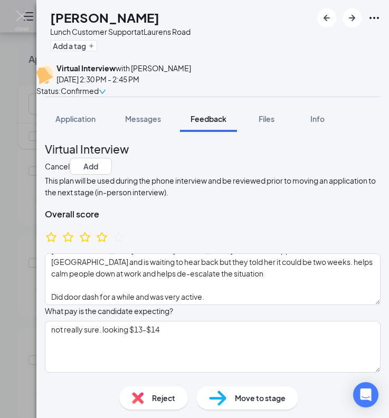
scroll to position [0, 0]
click at [112, 168] on button "Add" at bounding box center [91, 166] width 42 height 17
